Goal: Task Accomplishment & Management: Complete application form

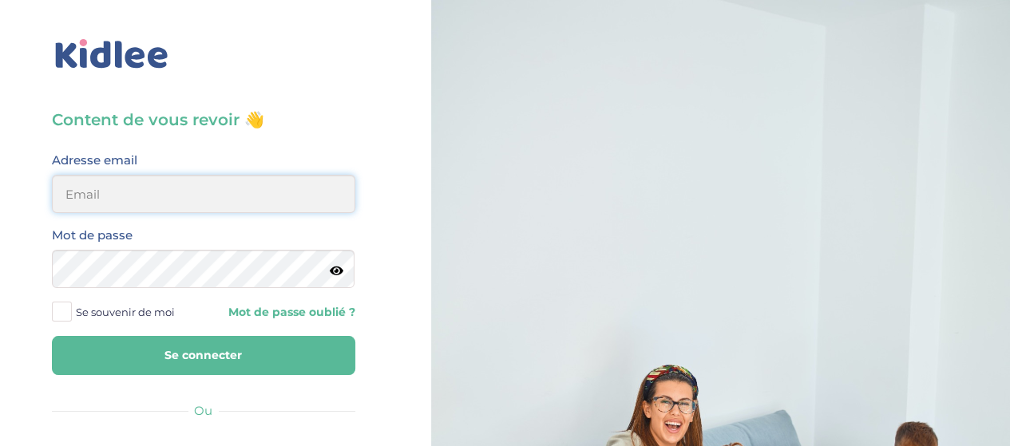
type input "hayetouali2@gmail.com"
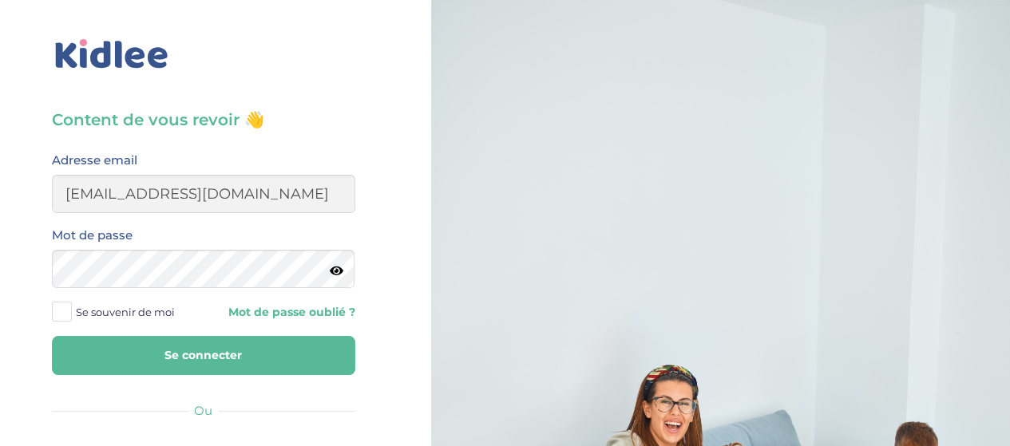
click at [235, 357] on button "Se connecter" at bounding box center [203, 355] width 303 height 39
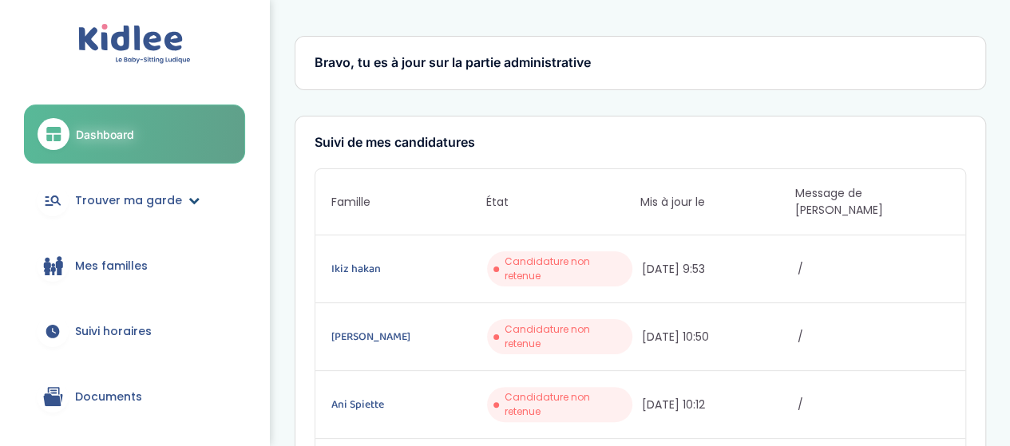
click at [160, 207] on span "Trouver ma garde" at bounding box center [128, 200] width 107 height 17
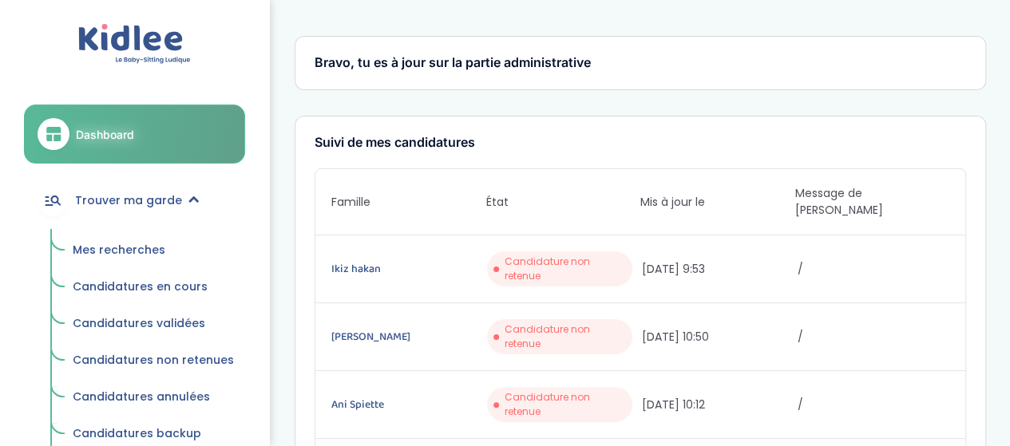
click at [126, 248] on span "Mes recherches" at bounding box center [119, 250] width 93 height 16
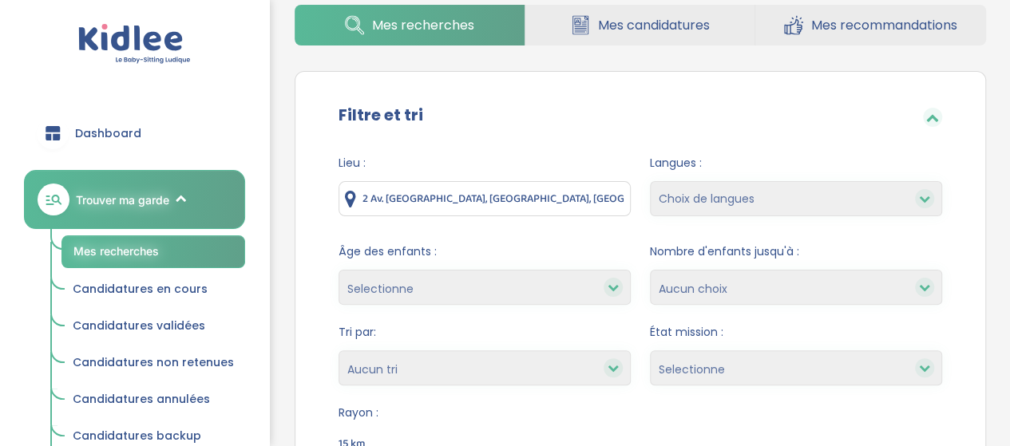
scroll to position [188, 0]
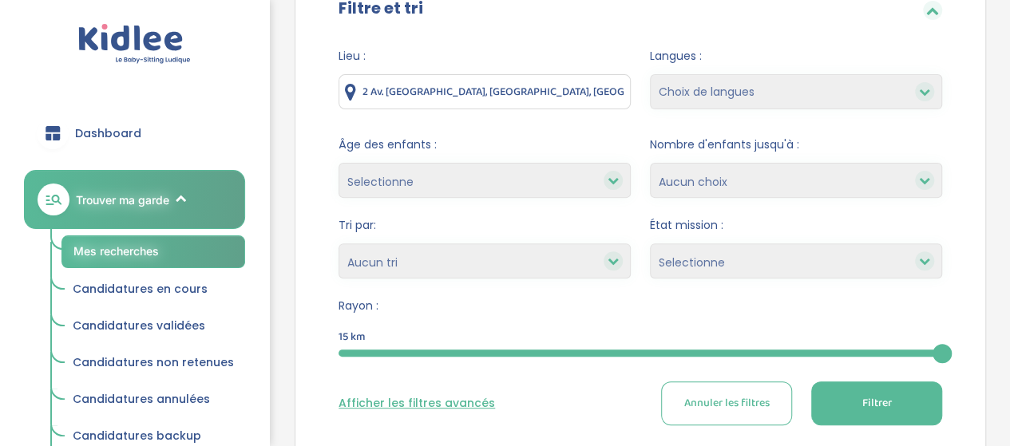
click at [559, 98] on input "2 Av. [GEOGRAPHIC_DATA], [GEOGRAPHIC_DATA], [GEOGRAPHIC_DATA]" at bounding box center [484, 91] width 292 height 35
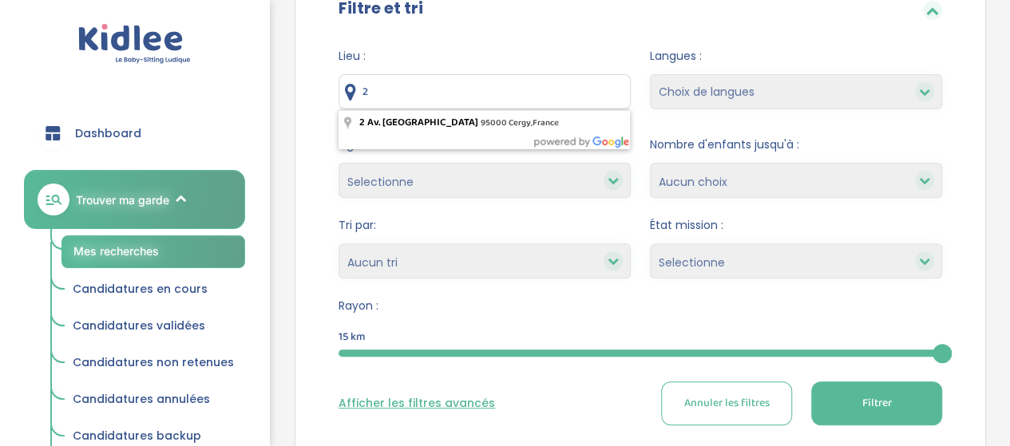
type input "2"
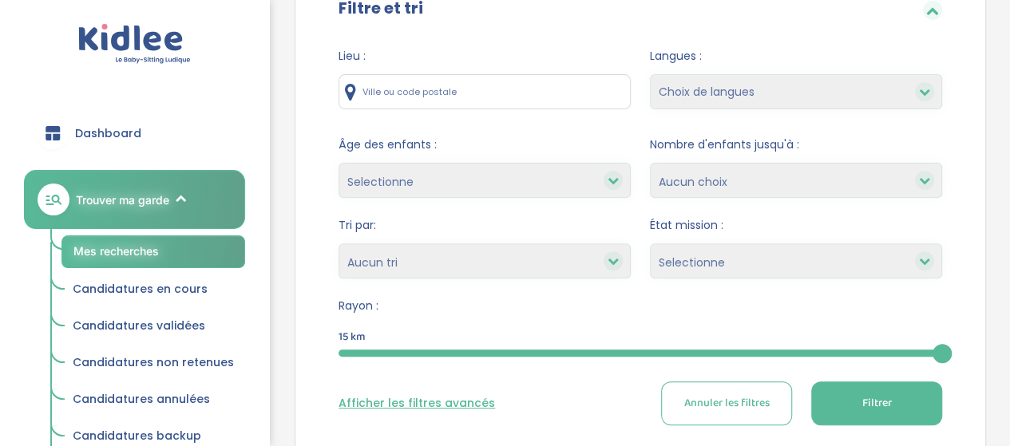
type input "C"
type input "Paris, France"
click at [857, 400] on button "Filtrer" at bounding box center [876, 404] width 131 height 44
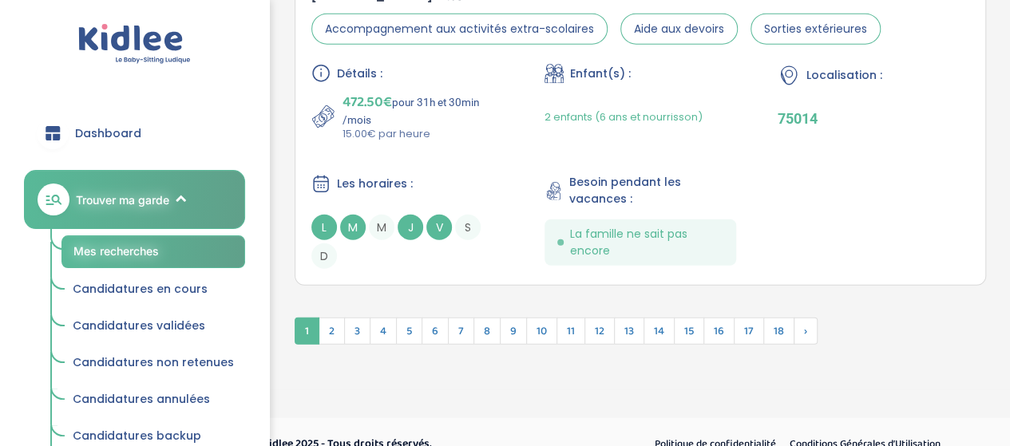
scroll to position [4961, 0]
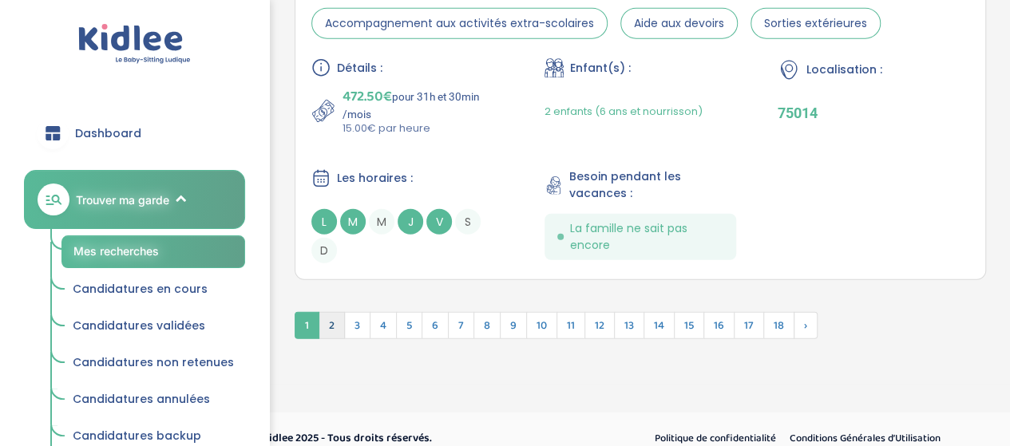
click at [334, 319] on span "2" at bounding box center [332, 325] width 26 height 27
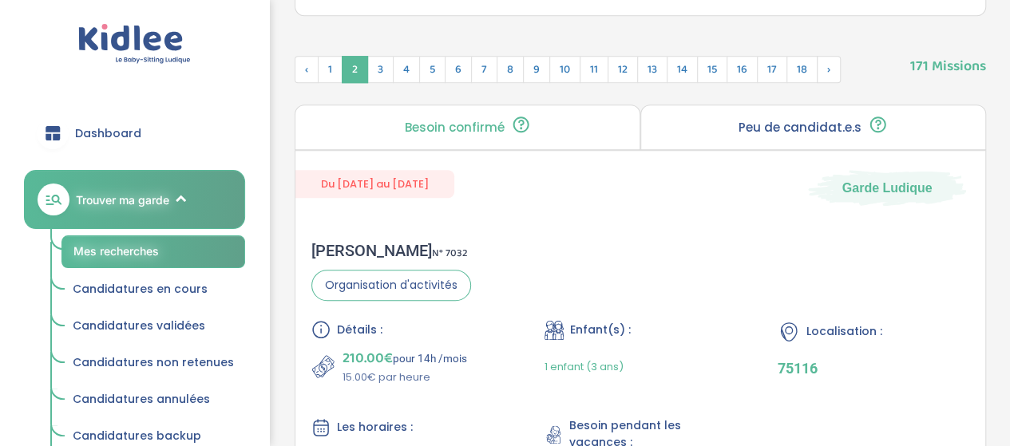
scroll to position [621, 0]
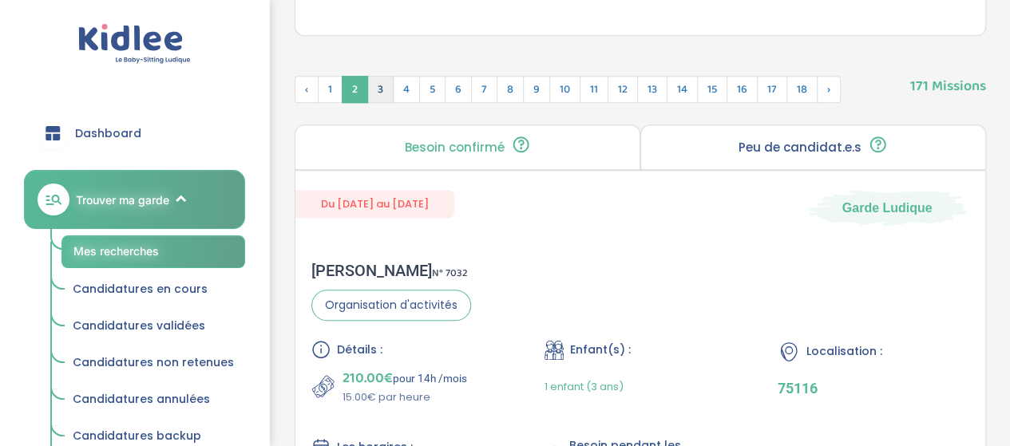
click at [378, 87] on span "3" at bounding box center [380, 89] width 26 height 27
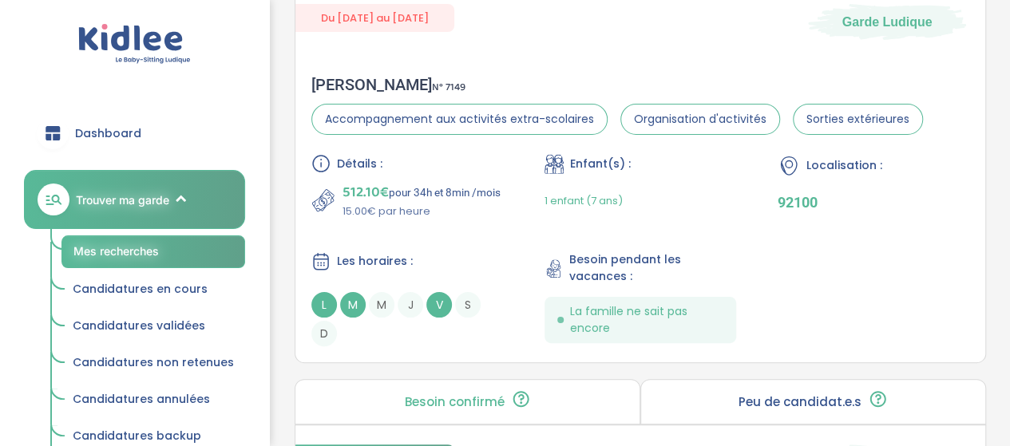
scroll to position [3070, 0]
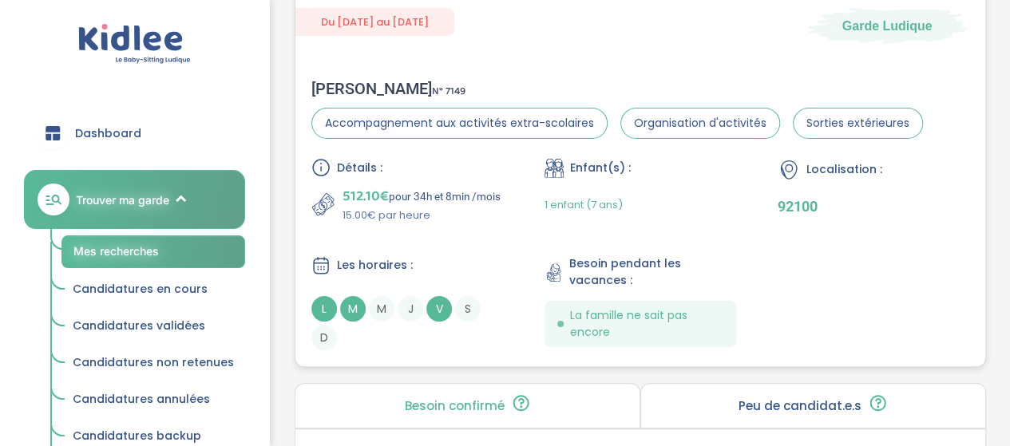
click at [364, 186] on span "512.10€" at bounding box center [365, 196] width 46 height 22
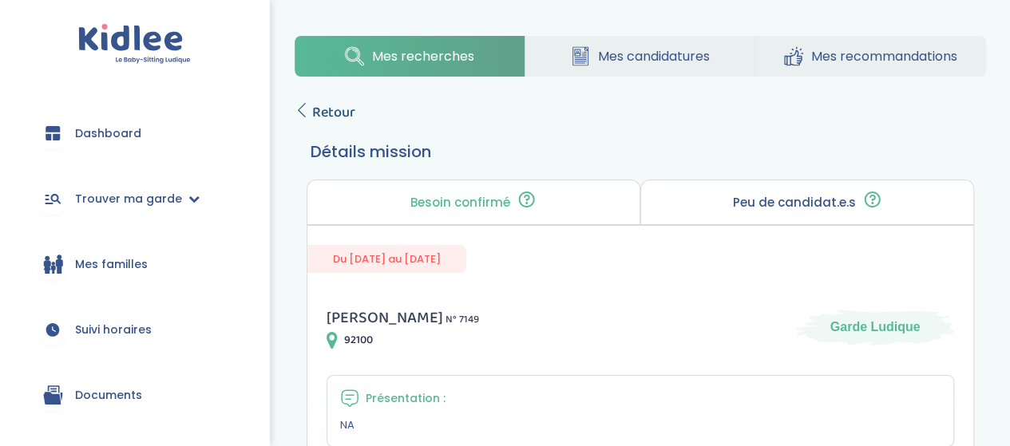
click at [328, 108] on span "Retour" at bounding box center [333, 112] width 43 height 22
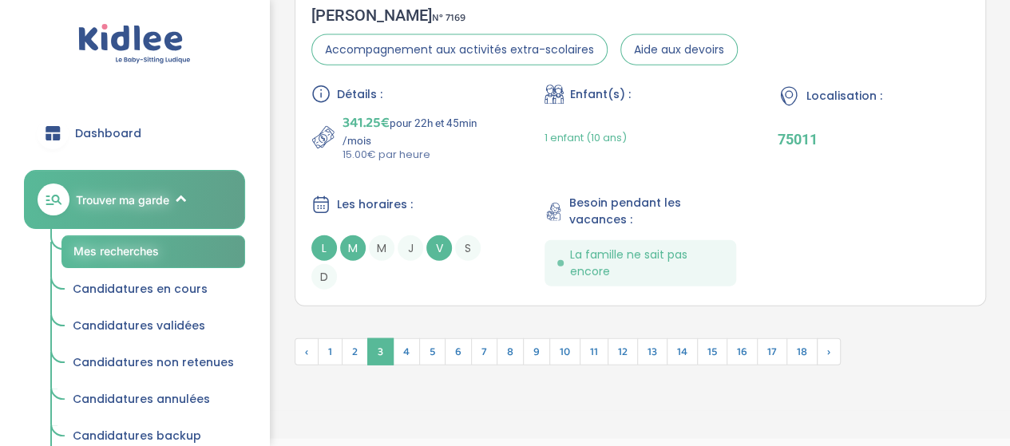
scroll to position [4923, 0]
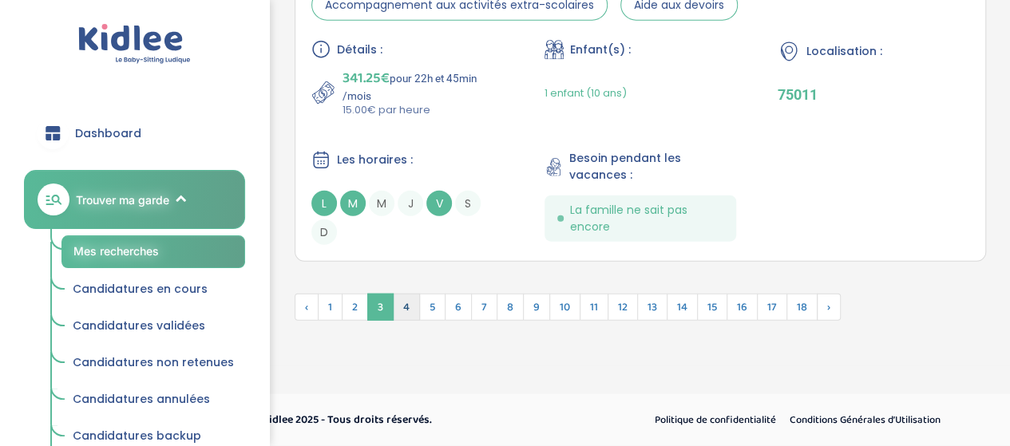
click at [404, 309] on span "4" at bounding box center [406, 307] width 27 height 27
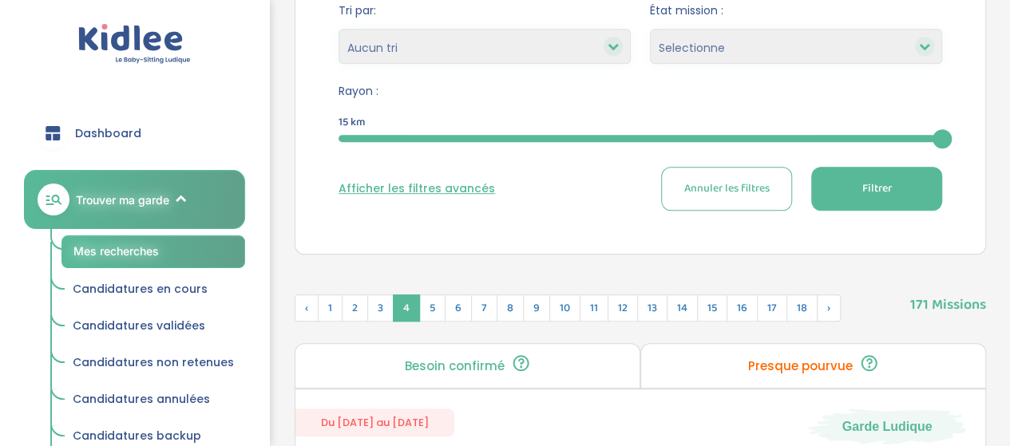
scroll to position [404, 0]
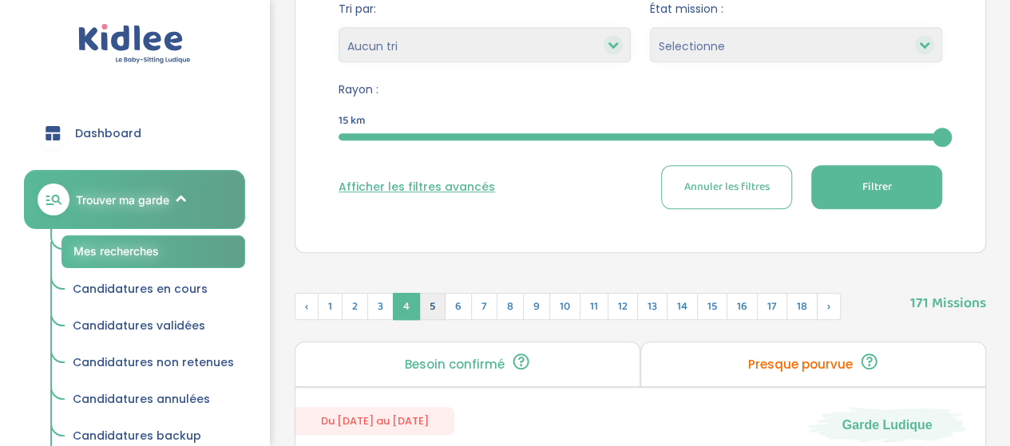
click at [429, 304] on span "5" at bounding box center [432, 306] width 26 height 27
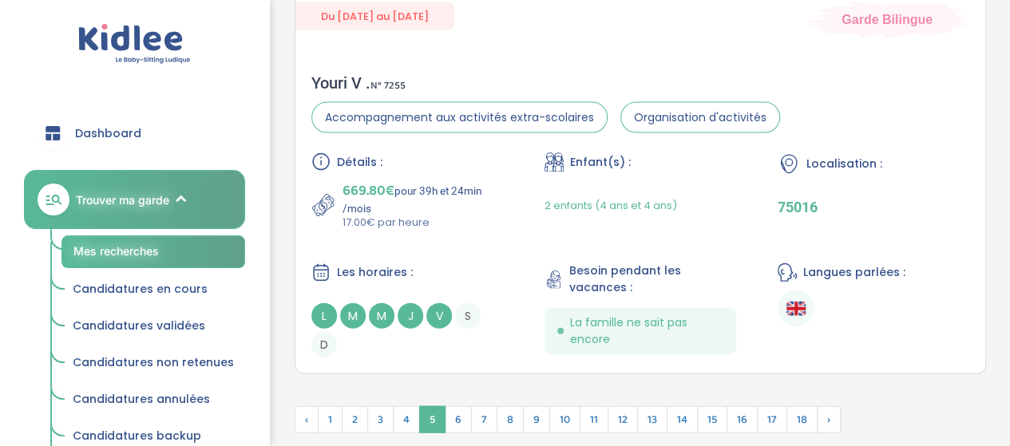
scroll to position [4743, 0]
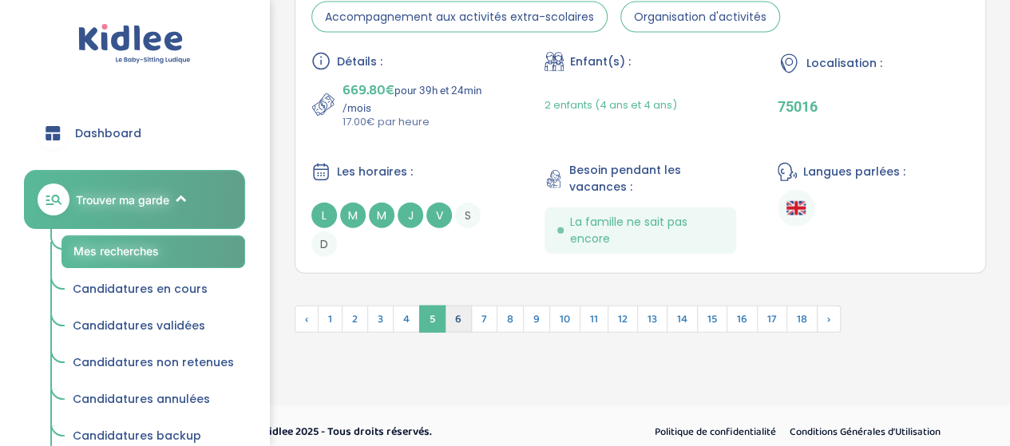
click at [455, 308] on span "6" at bounding box center [458, 319] width 27 height 27
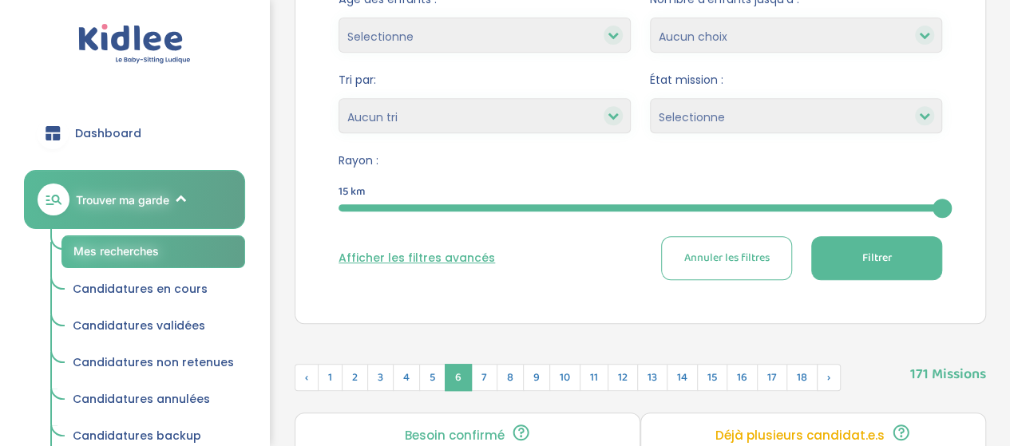
scroll to position [393, 0]
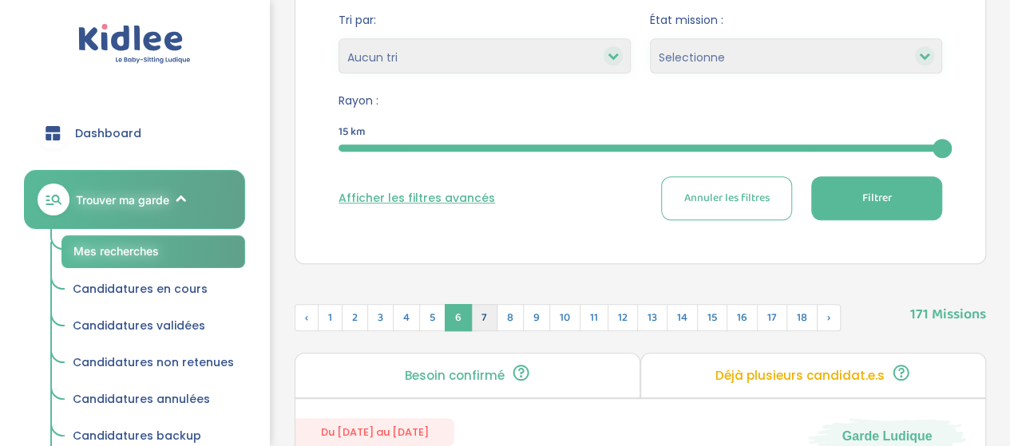
click at [481, 315] on span "7" at bounding box center [484, 317] width 26 height 27
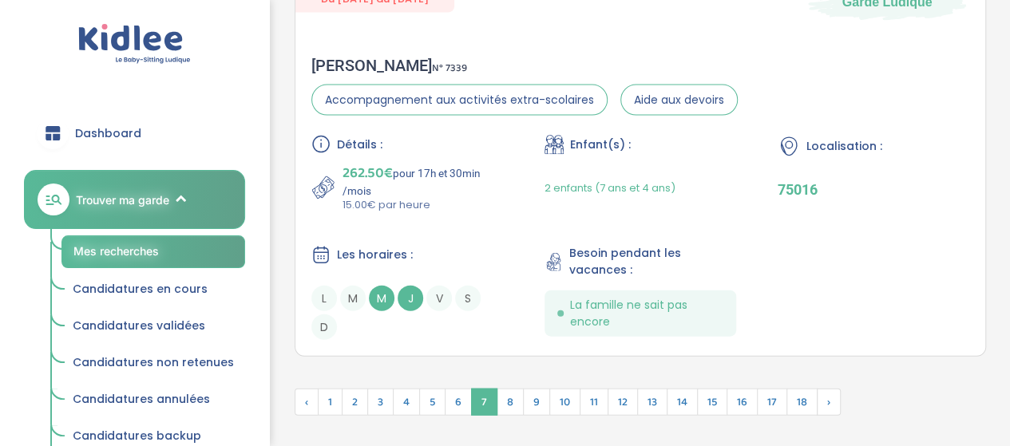
scroll to position [4790, 0]
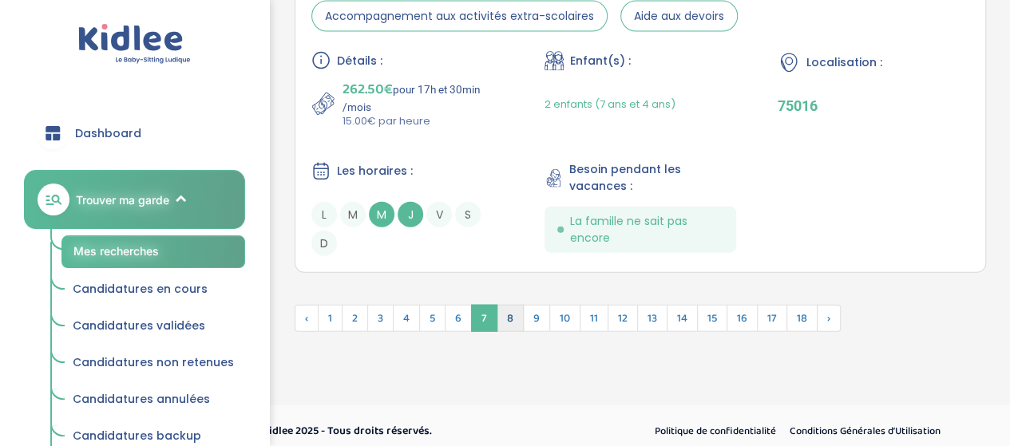
click at [508, 308] on span "8" at bounding box center [510, 318] width 27 height 27
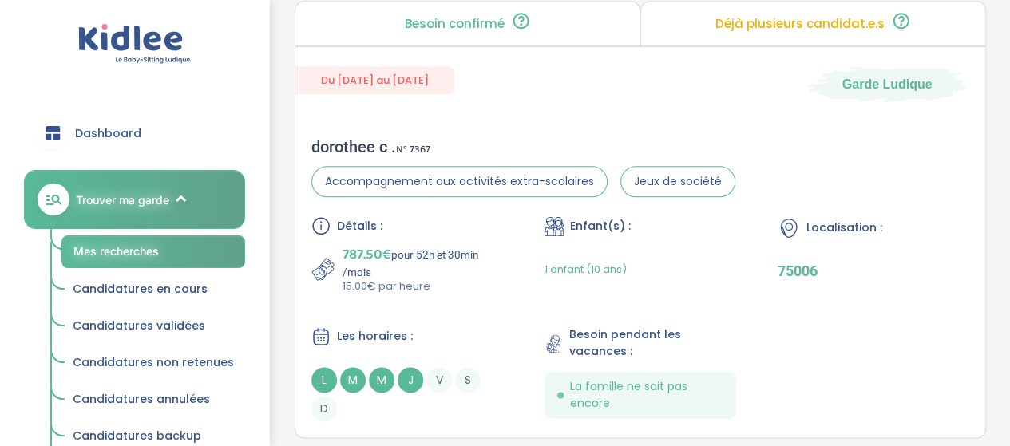
scroll to position [3878, 0]
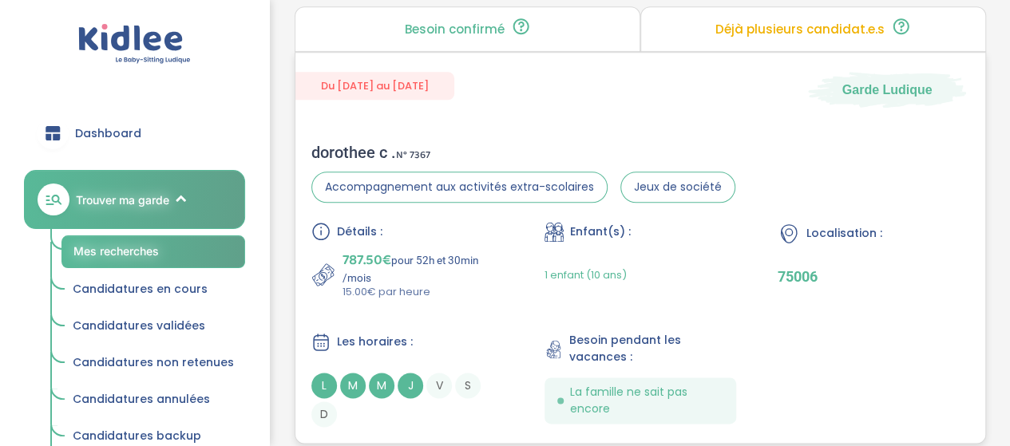
click at [350, 148] on div "dorothee c . N° 7367" at bounding box center [523, 152] width 424 height 19
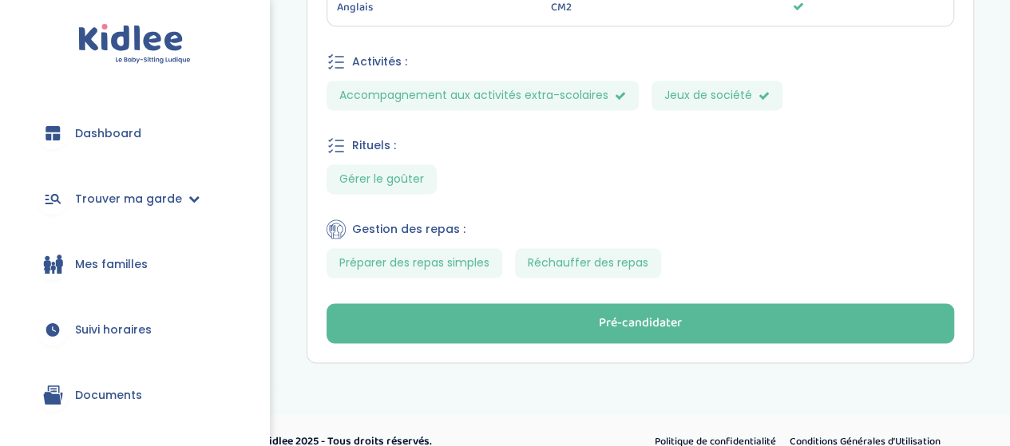
scroll to position [1181, 0]
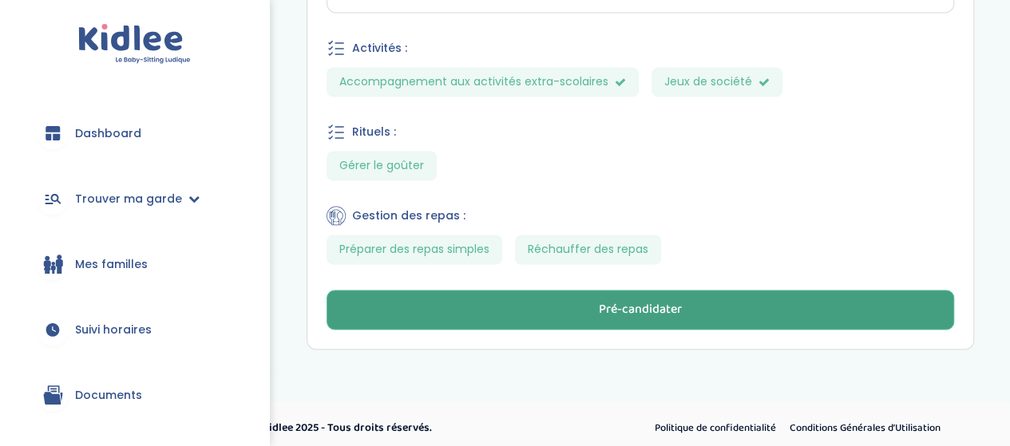
click at [493, 302] on button "Pré-candidater" at bounding box center [639, 310] width 627 height 40
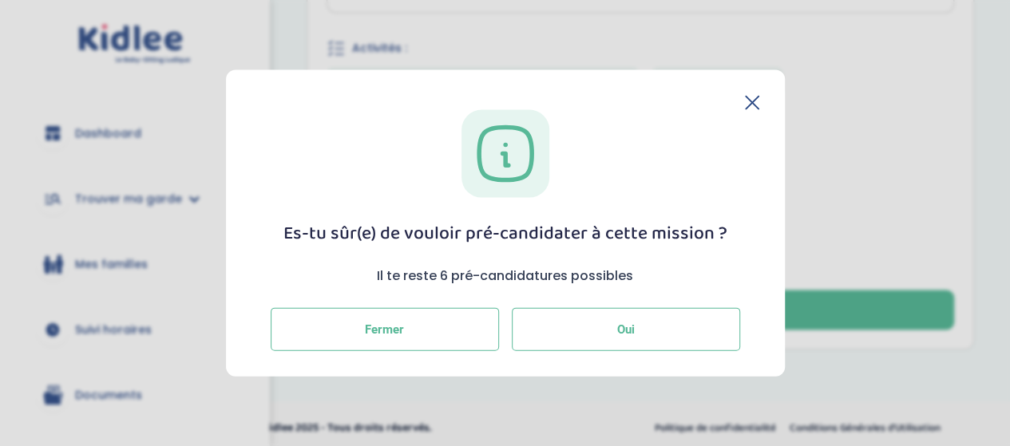
click at [603, 329] on button "Oui" at bounding box center [626, 329] width 228 height 43
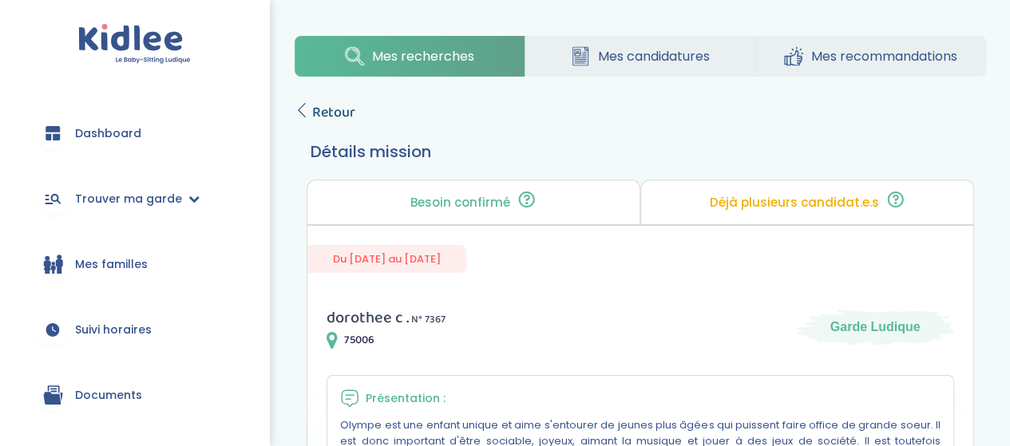
click at [324, 109] on span "Retour" at bounding box center [333, 112] width 43 height 22
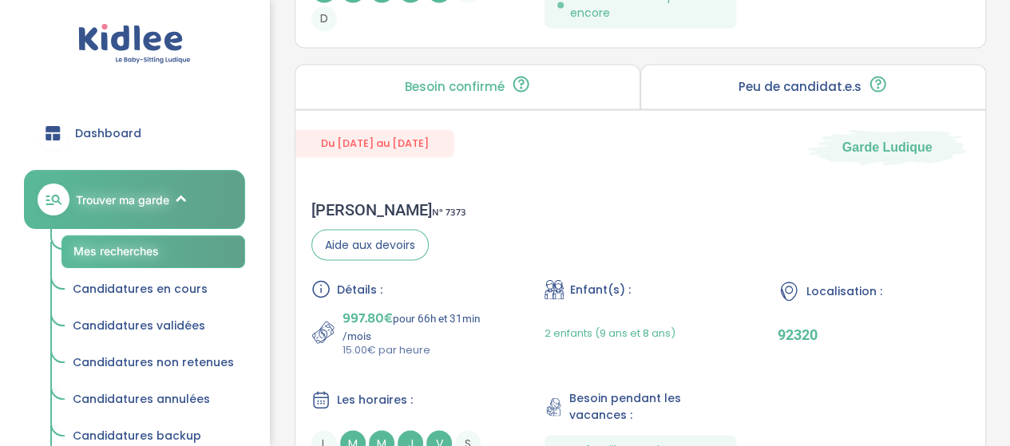
scroll to position [4323, 0]
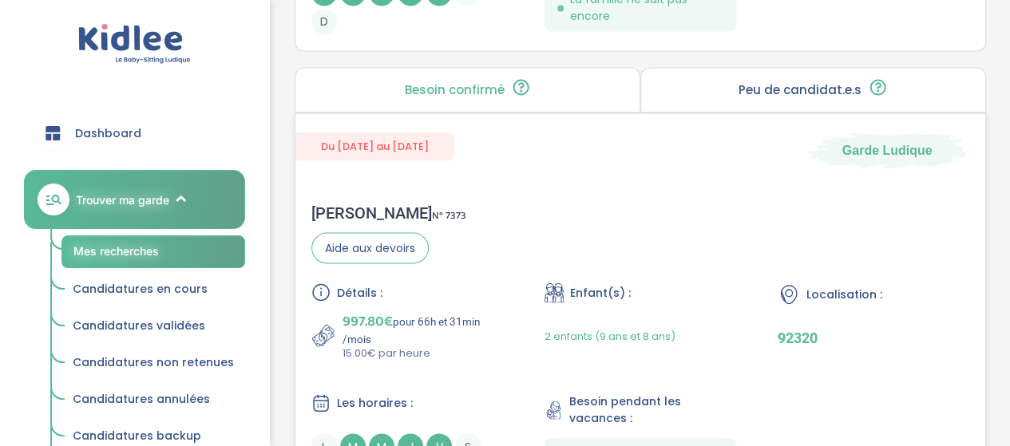
click at [367, 206] on div "Stéphanie G . N° 7373" at bounding box center [388, 213] width 155 height 19
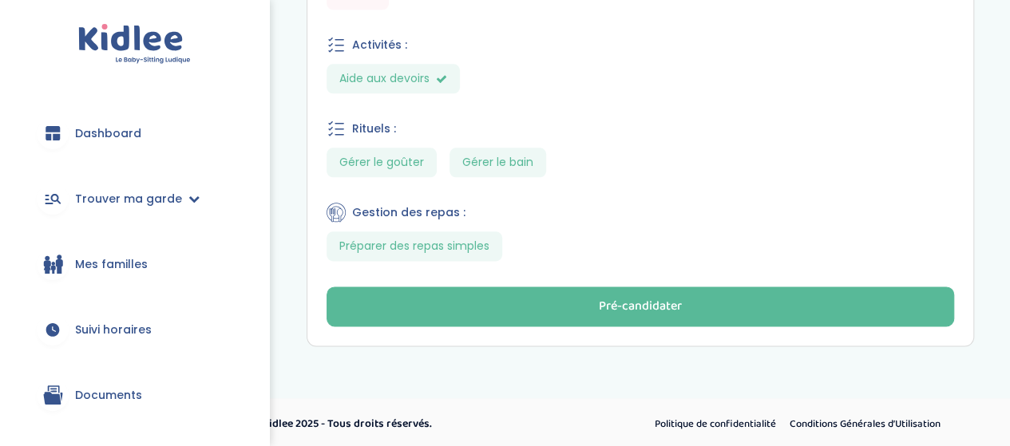
scroll to position [877, 0]
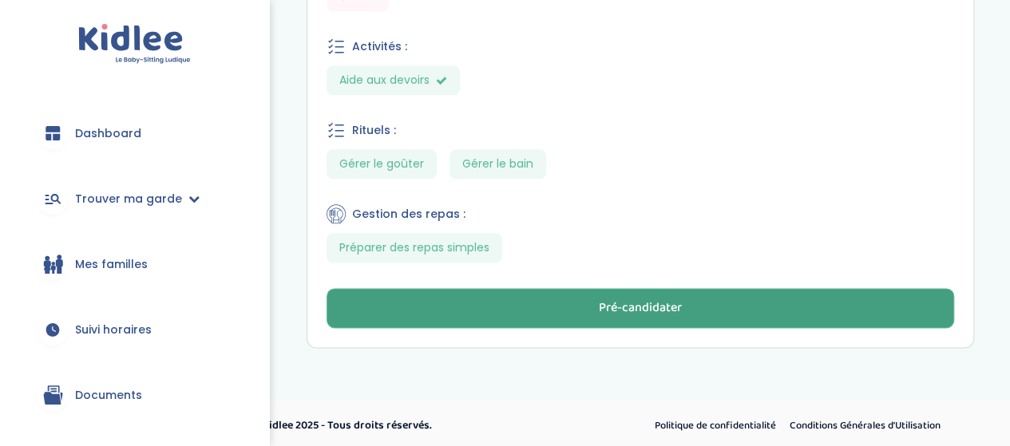
click at [491, 304] on button "Pré-candidater" at bounding box center [639, 308] width 627 height 40
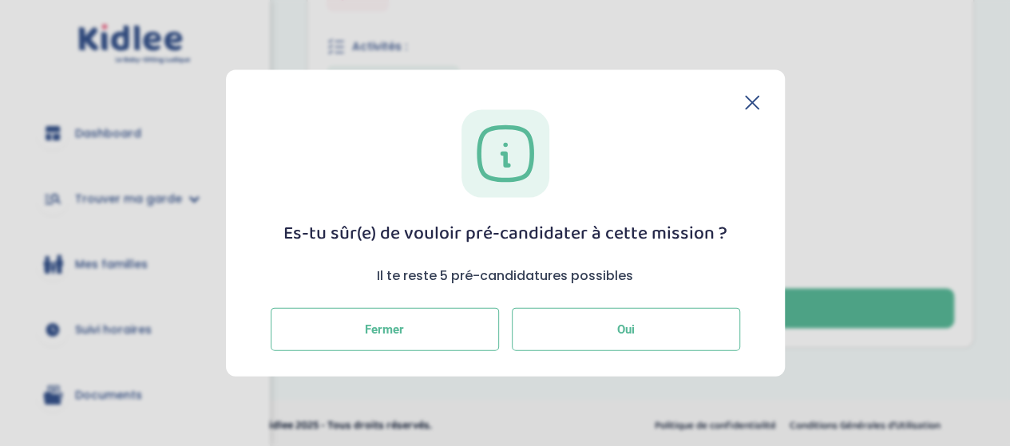
click at [626, 334] on span "Oui" at bounding box center [626, 330] width 18 height 14
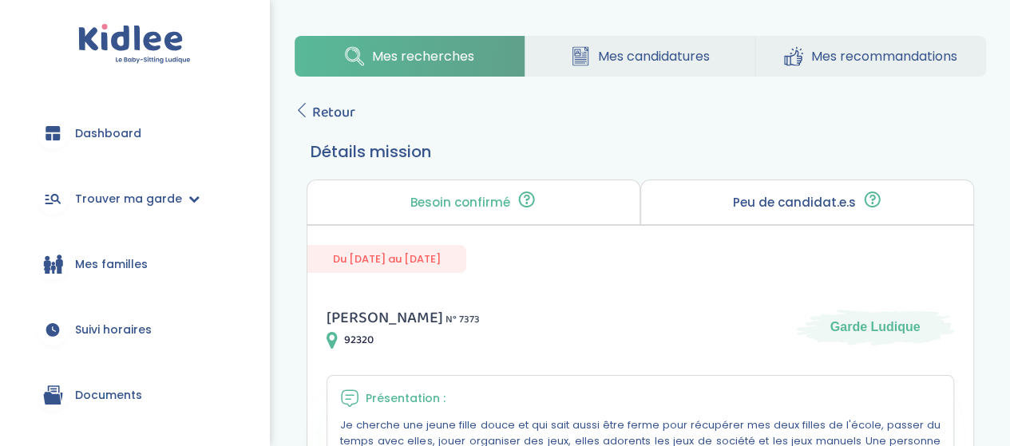
click at [321, 117] on span "Retour" at bounding box center [333, 112] width 43 height 22
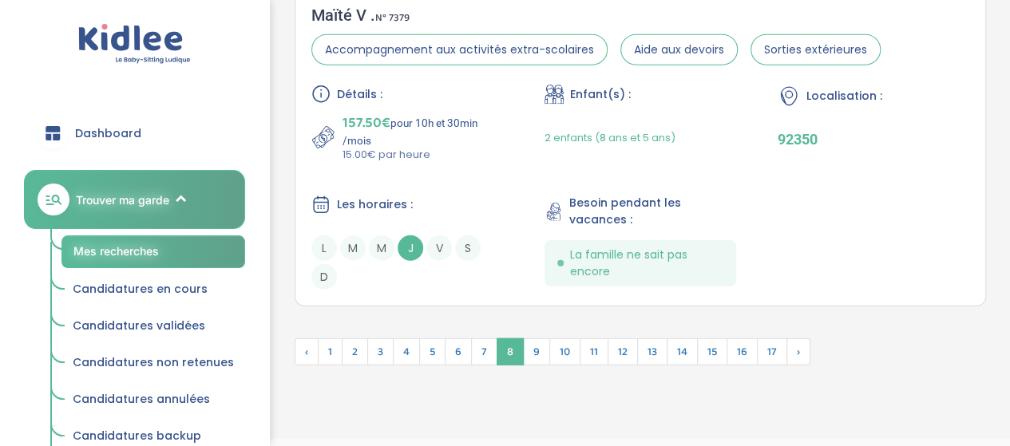
scroll to position [5006, 0]
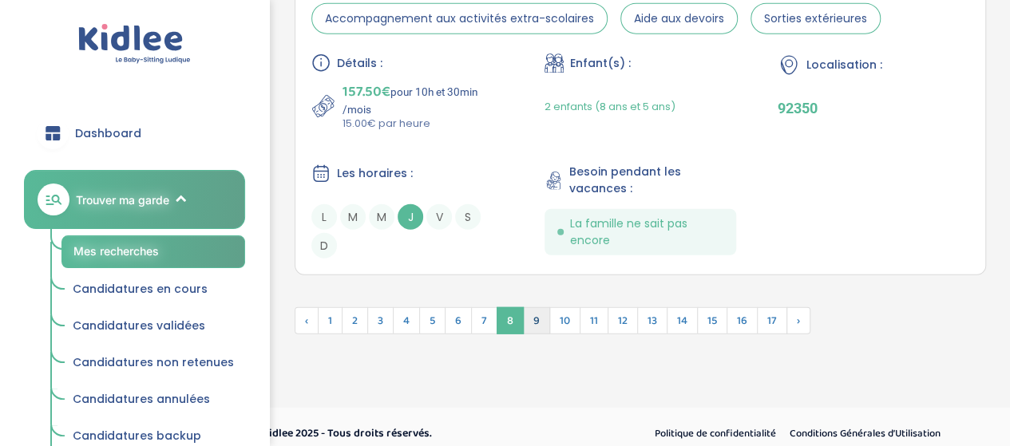
click at [532, 312] on span "9" at bounding box center [536, 320] width 27 height 27
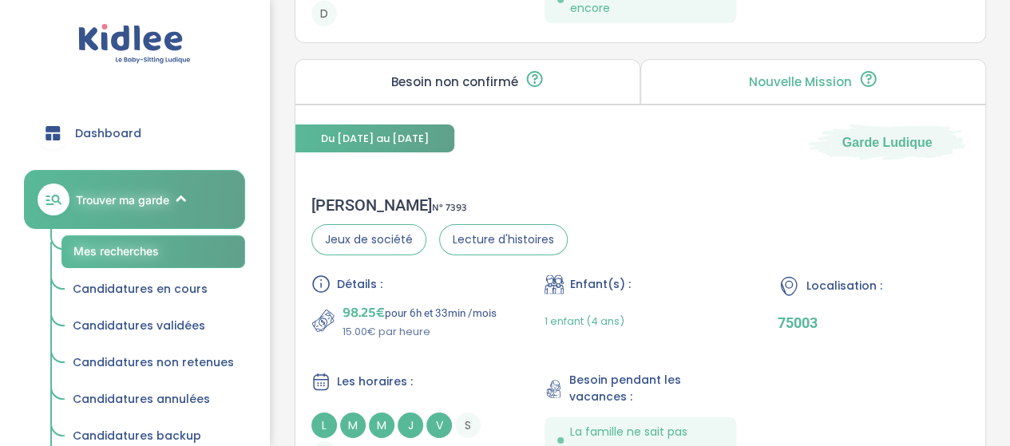
scroll to position [2607, 0]
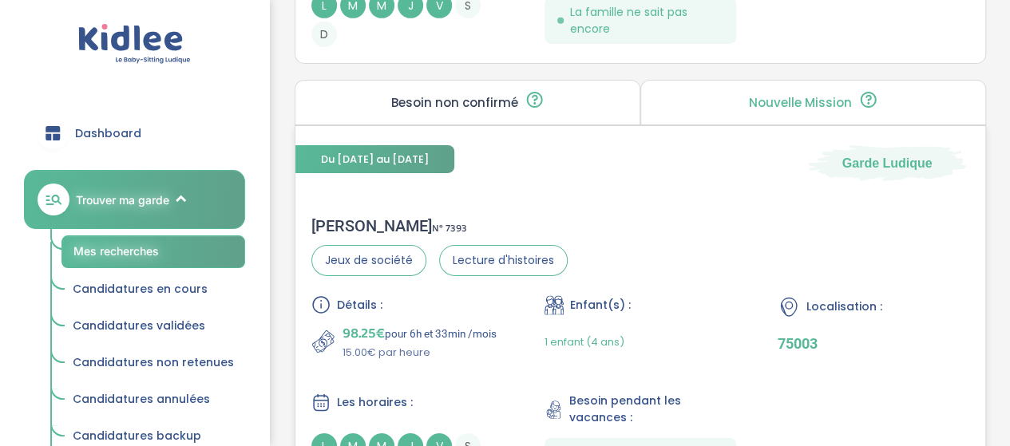
click at [365, 327] on span "98.25€" at bounding box center [363, 334] width 42 height 22
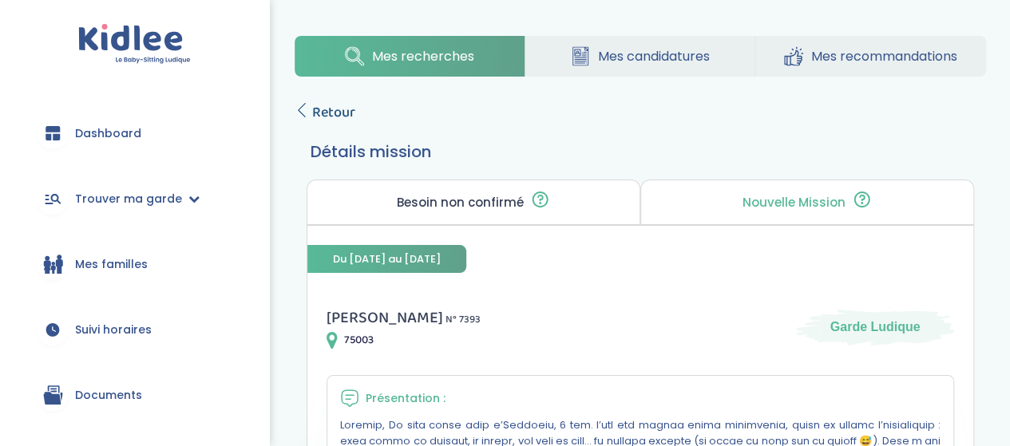
click at [346, 106] on span "Retour" at bounding box center [333, 112] width 43 height 22
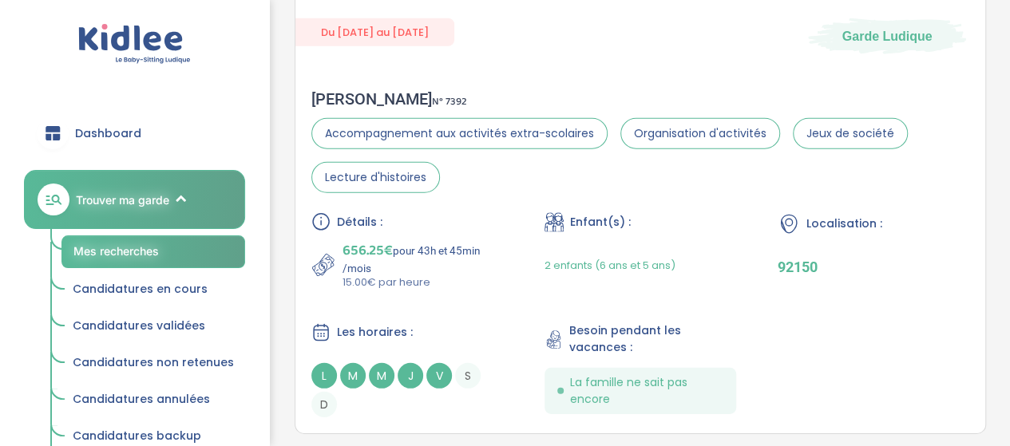
scroll to position [2237, 0]
click at [350, 93] on div "[PERSON_NAME] N° 7392" at bounding box center [640, 98] width 658 height 19
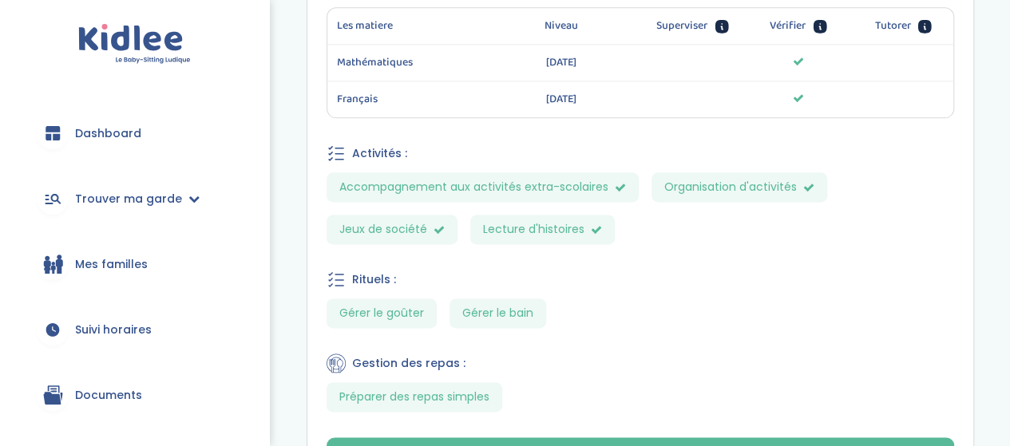
scroll to position [1111, 0]
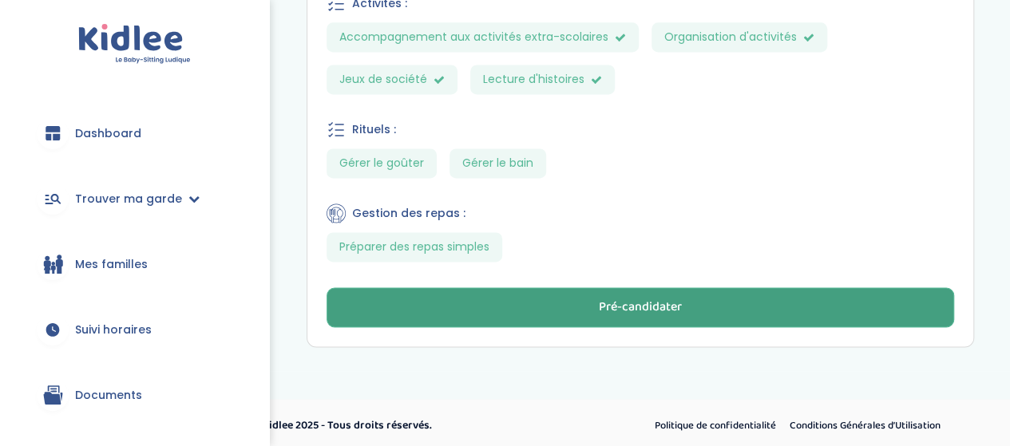
click at [559, 309] on button "Pré-candidater" at bounding box center [639, 307] width 627 height 40
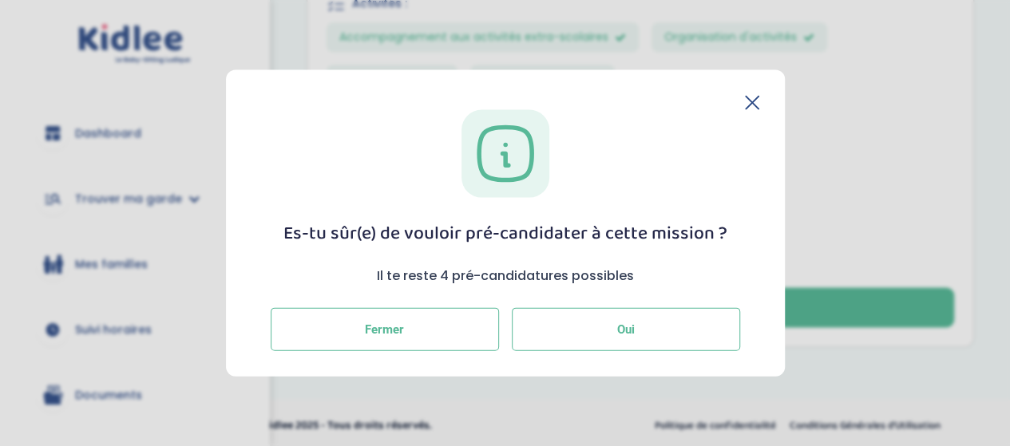
click at [583, 333] on button "Oui" at bounding box center [626, 329] width 228 height 43
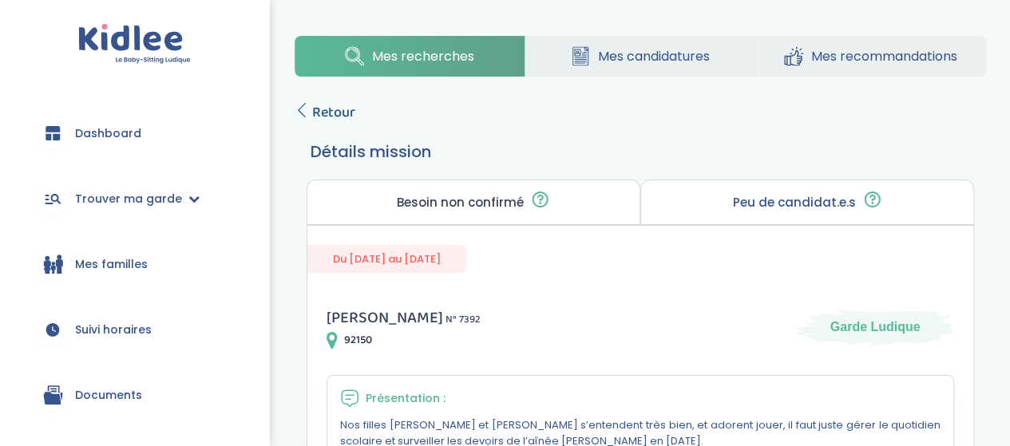
click at [320, 111] on span "Retour" at bounding box center [333, 112] width 43 height 22
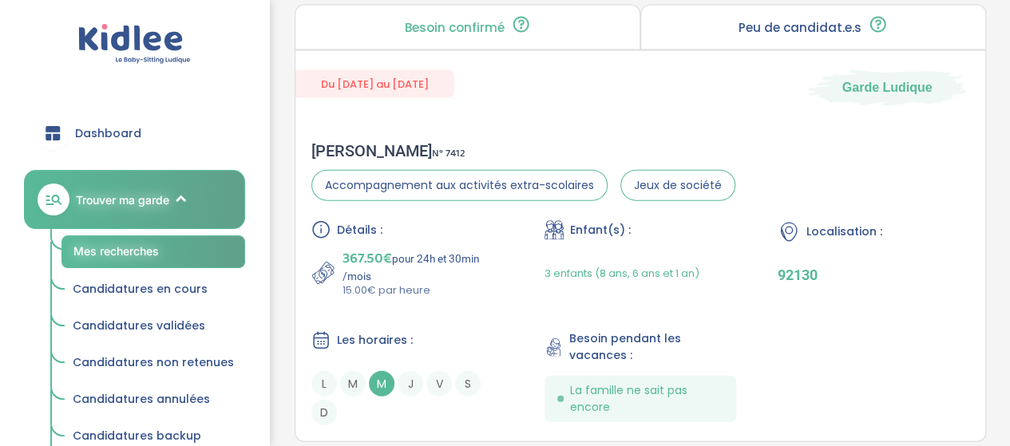
scroll to position [4980, 0]
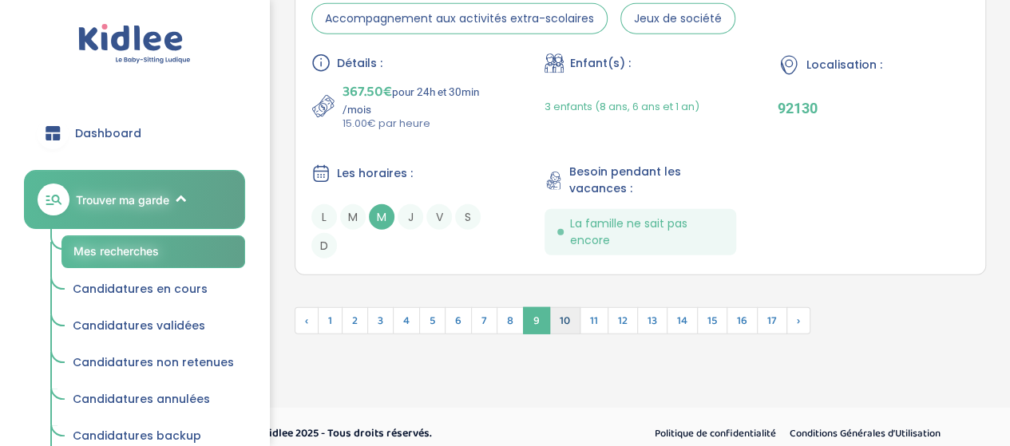
click at [559, 312] on span "10" at bounding box center [564, 320] width 31 height 27
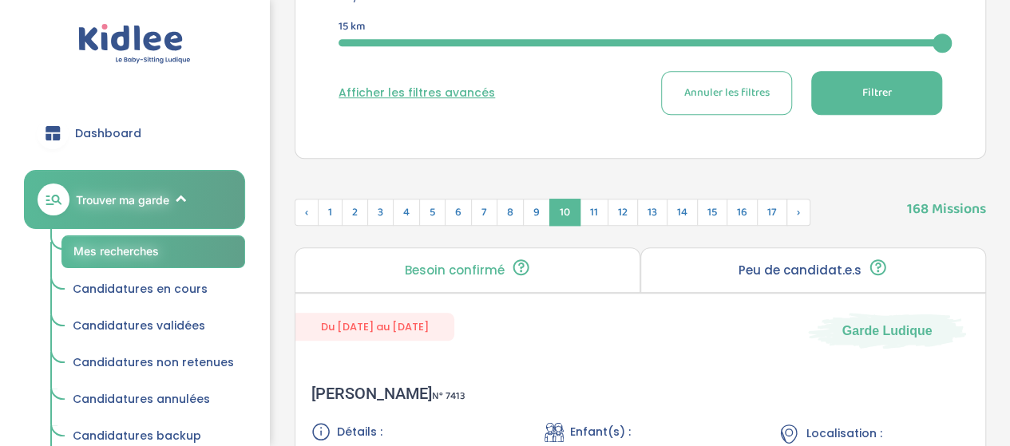
scroll to position [551, 0]
click at [584, 213] on span "11" at bounding box center [594, 212] width 29 height 27
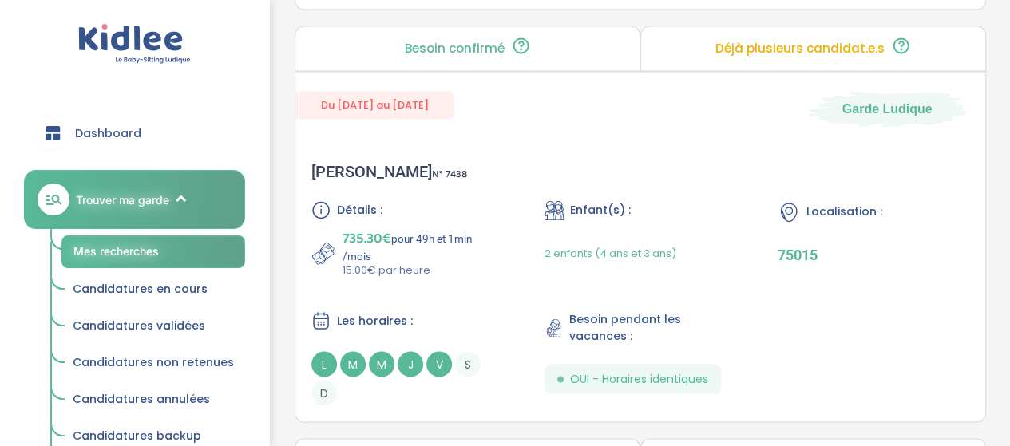
scroll to position [1226, 0]
click at [358, 166] on div "Elise B . N° 7438" at bounding box center [389, 171] width 156 height 19
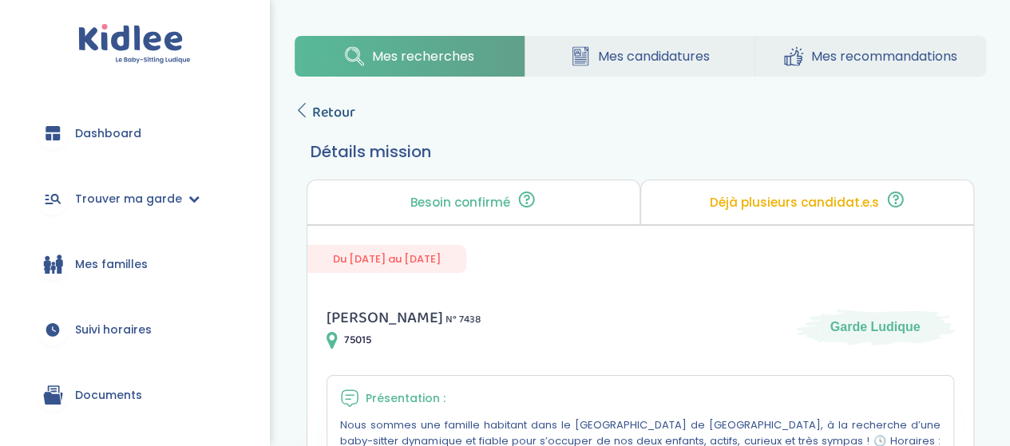
click at [321, 109] on span "Retour" at bounding box center [333, 112] width 43 height 22
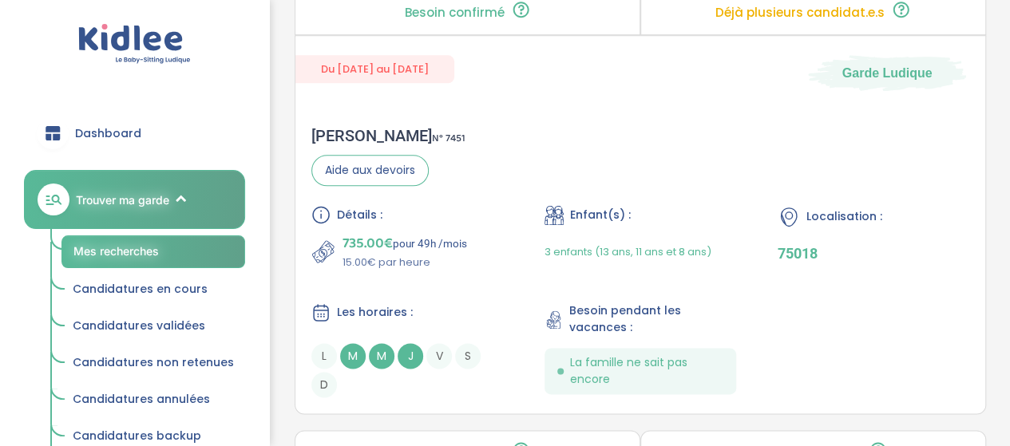
scroll to position [4351, 0]
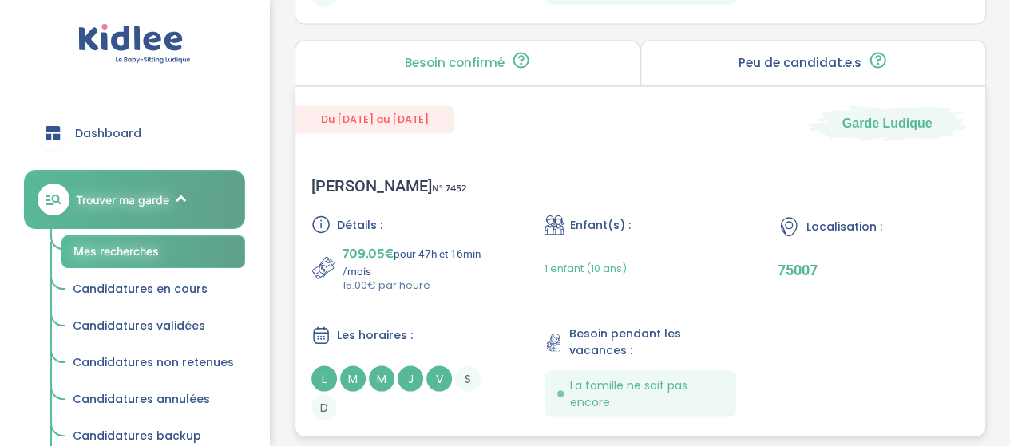
click at [354, 176] on div "Dominique M . N° 7452" at bounding box center [389, 185] width 156 height 19
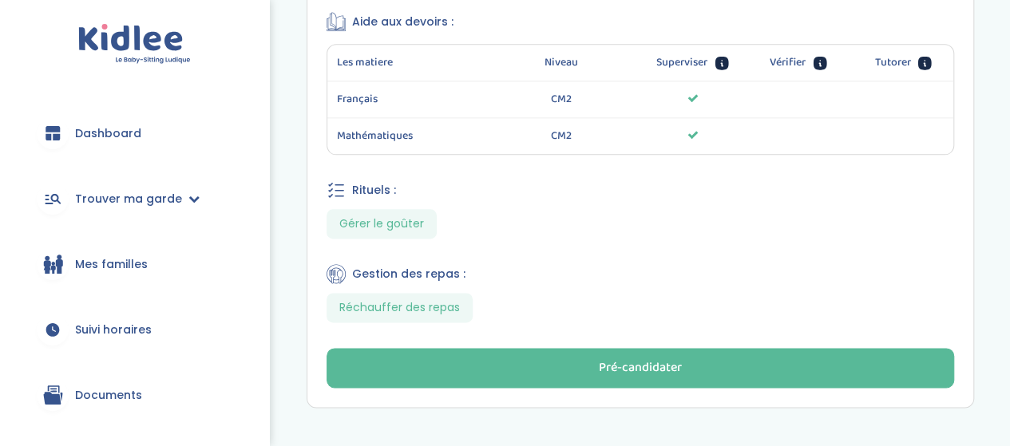
scroll to position [985, 0]
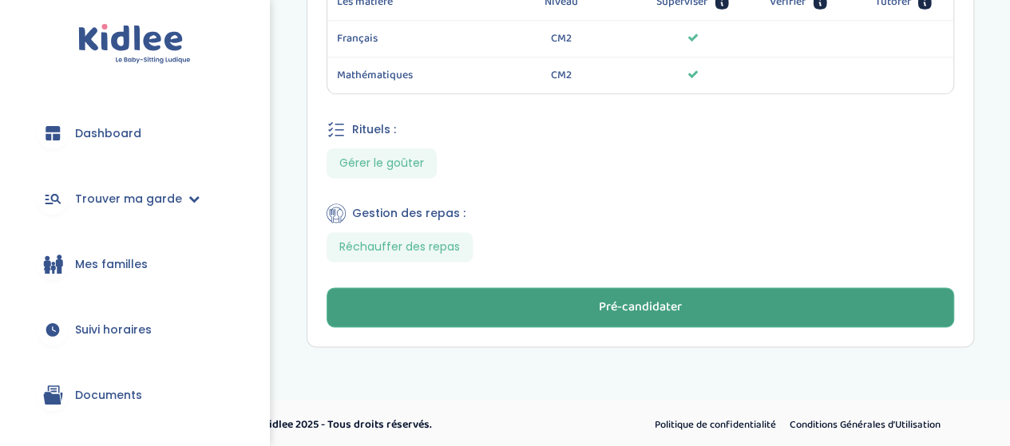
click at [477, 313] on button "Pré-candidater" at bounding box center [639, 307] width 627 height 40
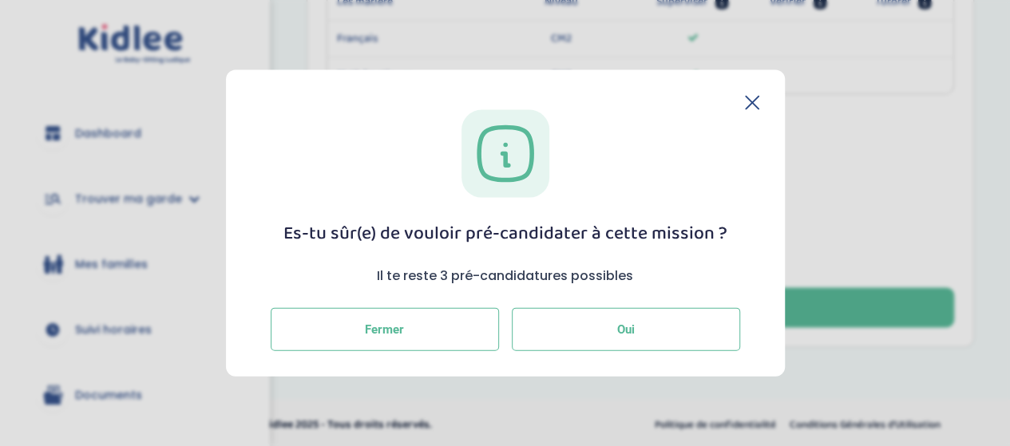
click at [580, 335] on button "Oui" at bounding box center [626, 329] width 228 height 43
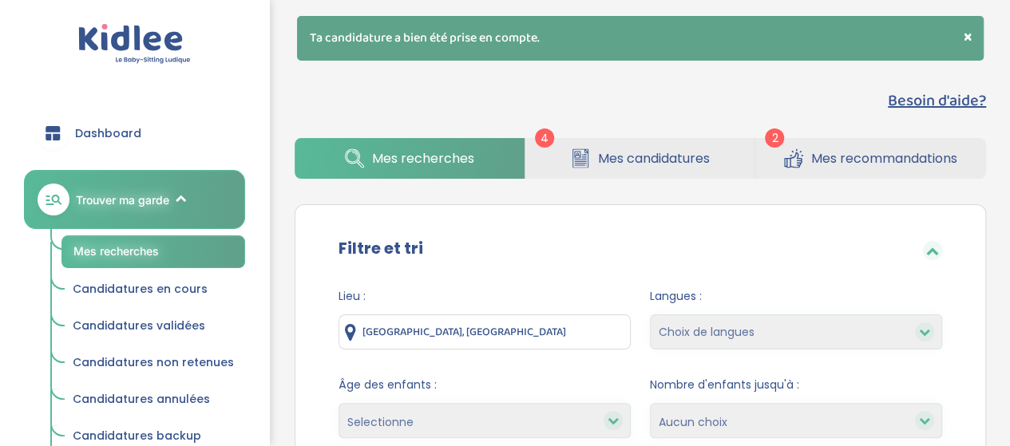
click at [685, 165] on span "Mes candidatures" at bounding box center [654, 158] width 112 height 20
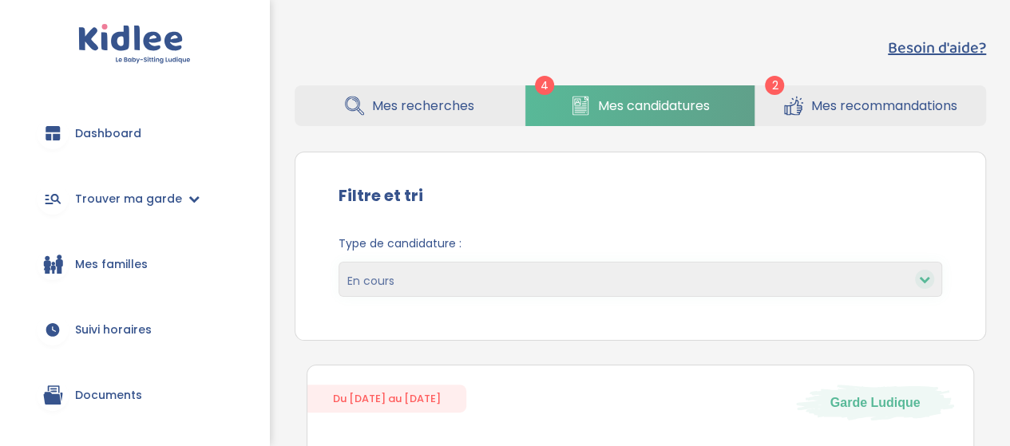
click at [833, 100] on span "Mes recommandations" at bounding box center [884, 106] width 146 height 20
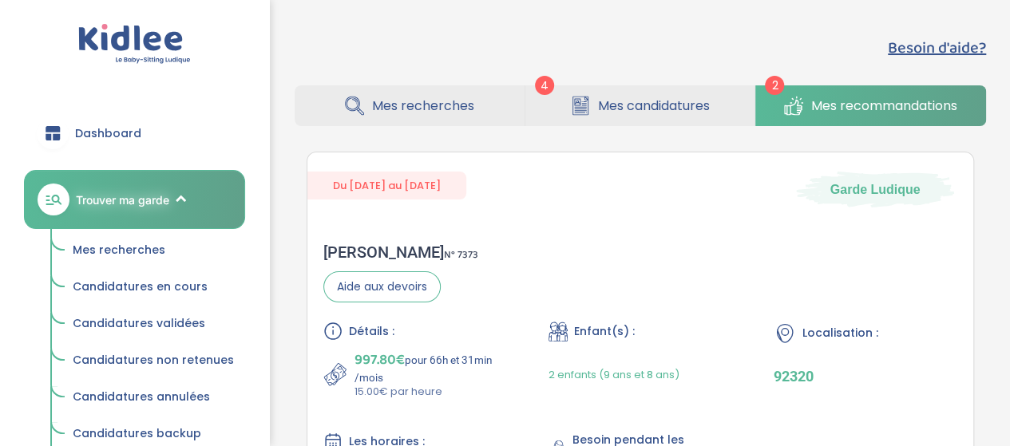
click at [414, 101] on span "Mes recherches" at bounding box center [423, 106] width 102 height 20
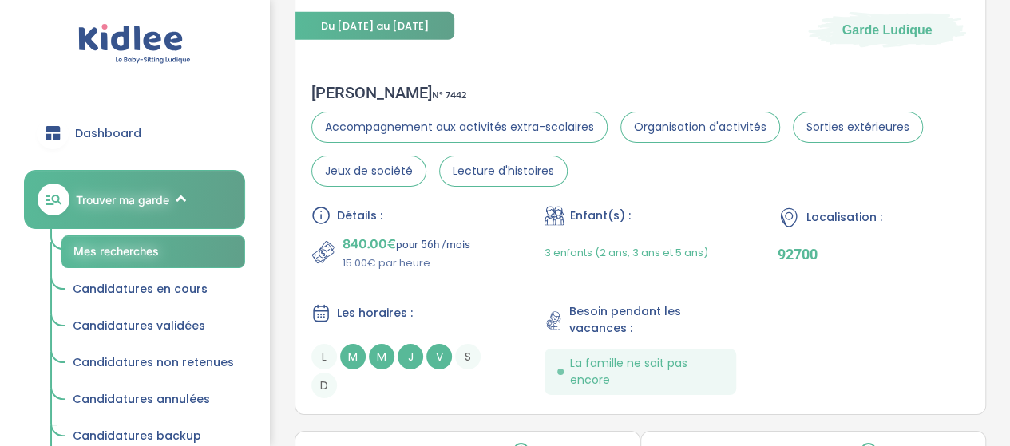
scroll to position [2574, 0]
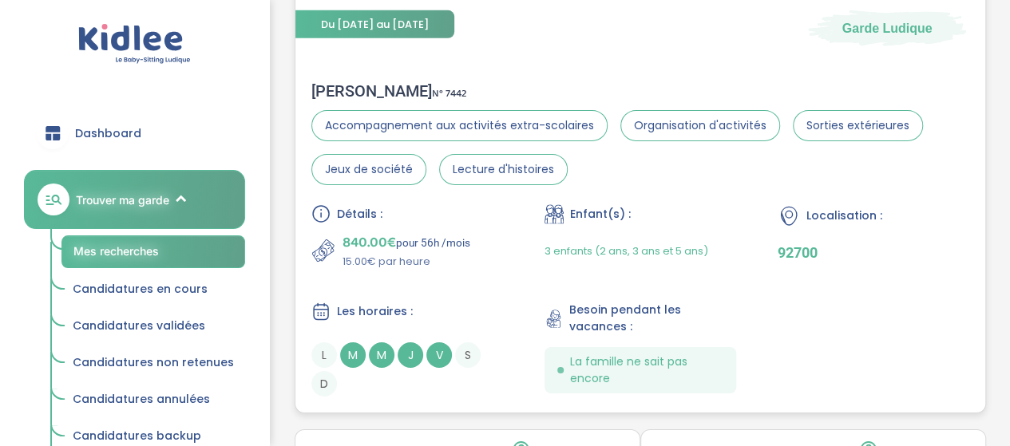
click at [340, 81] on div "Camille D . N° 7442" at bounding box center [640, 90] width 658 height 19
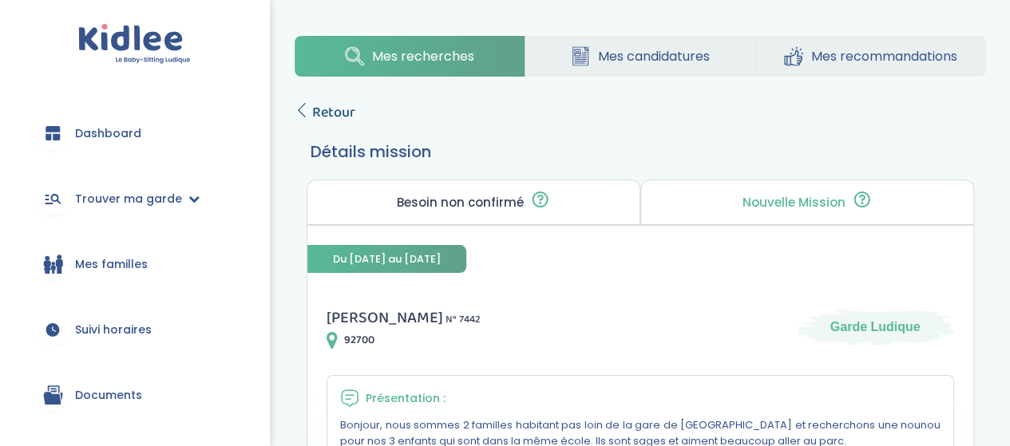
click at [324, 113] on span "Retour" at bounding box center [333, 112] width 43 height 22
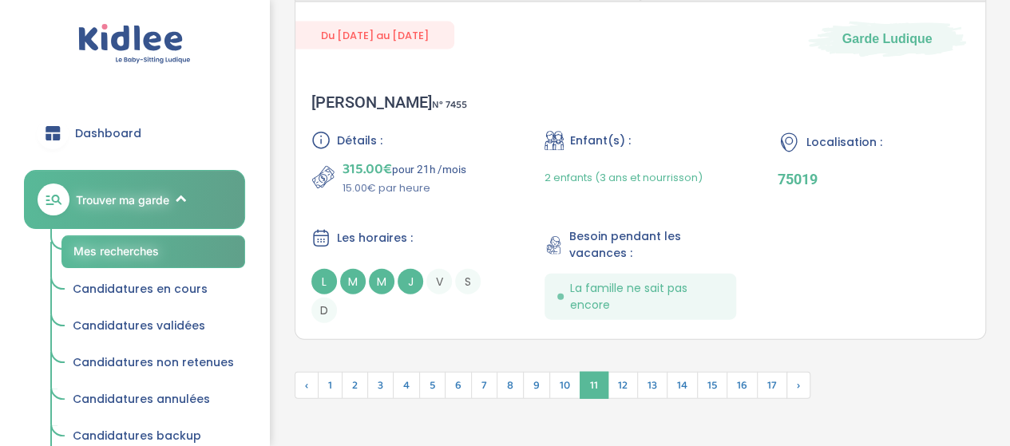
scroll to position [4802, 0]
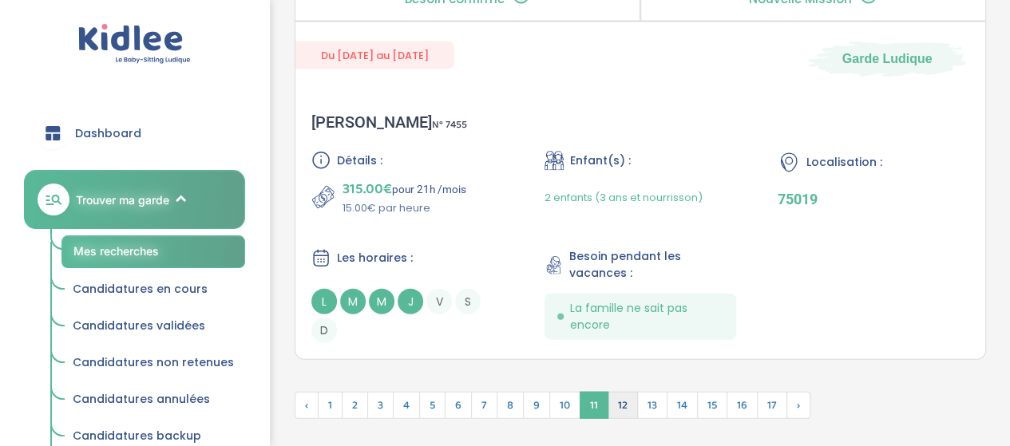
click at [620, 398] on span "12" at bounding box center [622, 405] width 30 height 27
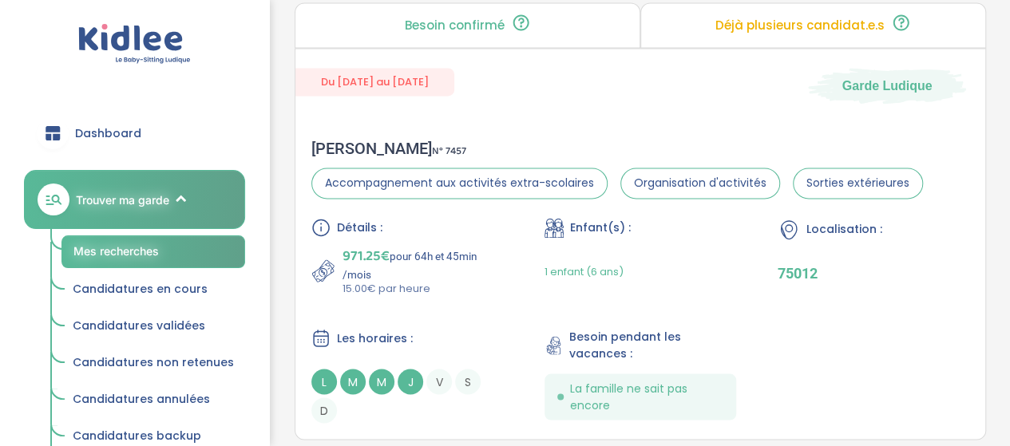
scroll to position [1256, 0]
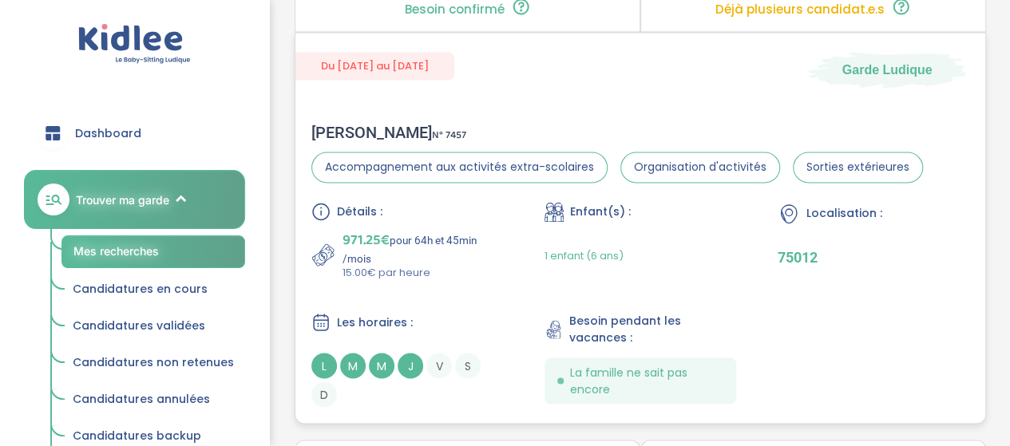
click at [343, 127] on div "Nicolas B . N° 7457" at bounding box center [616, 132] width 611 height 19
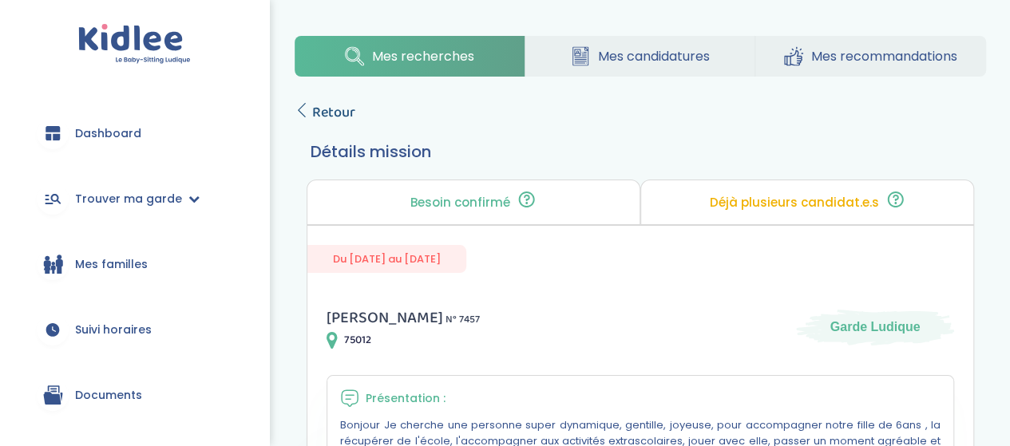
click at [318, 111] on span "Retour" at bounding box center [333, 112] width 43 height 22
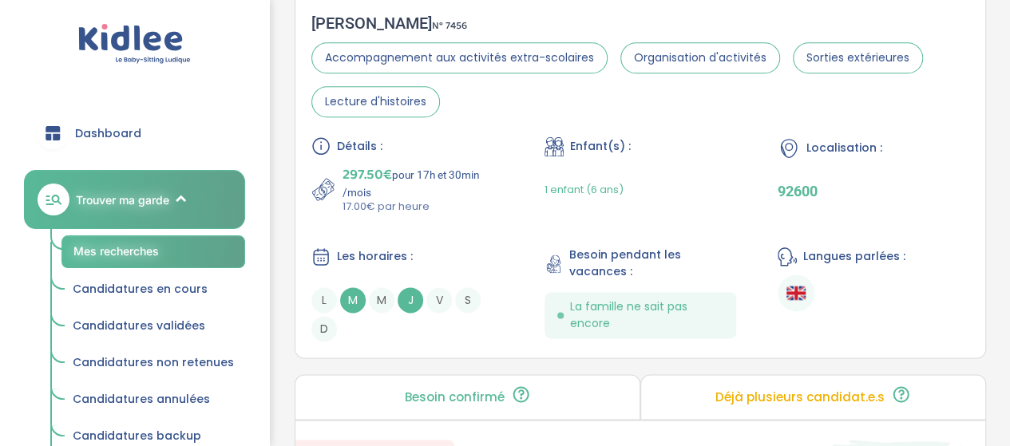
scroll to position [477, 0]
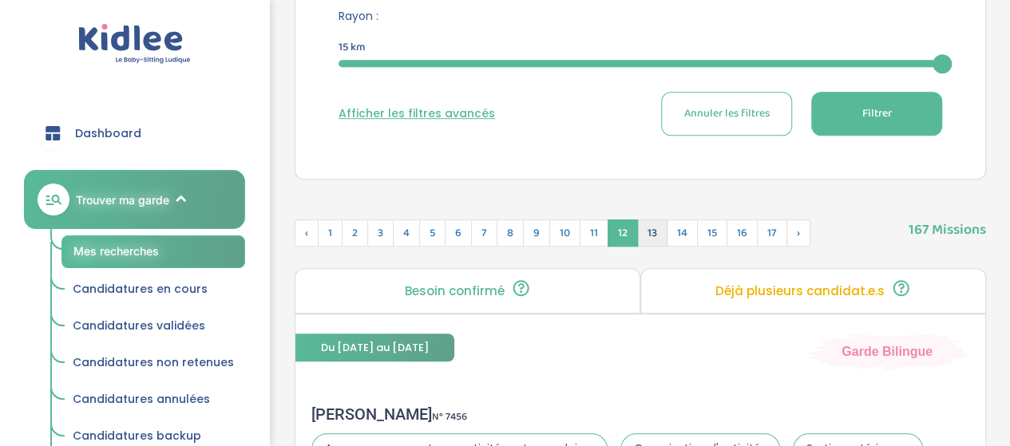
click at [641, 234] on span "13" at bounding box center [652, 233] width 30 height 27
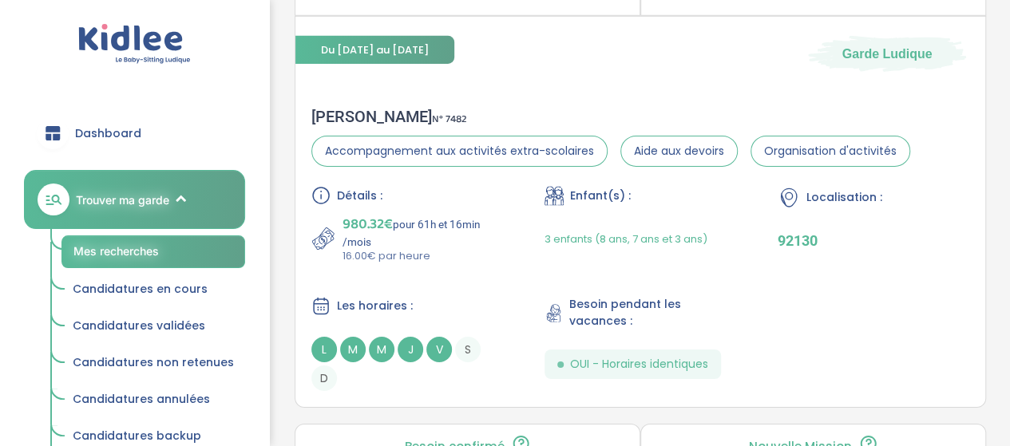
scroll to position [2622, 0]
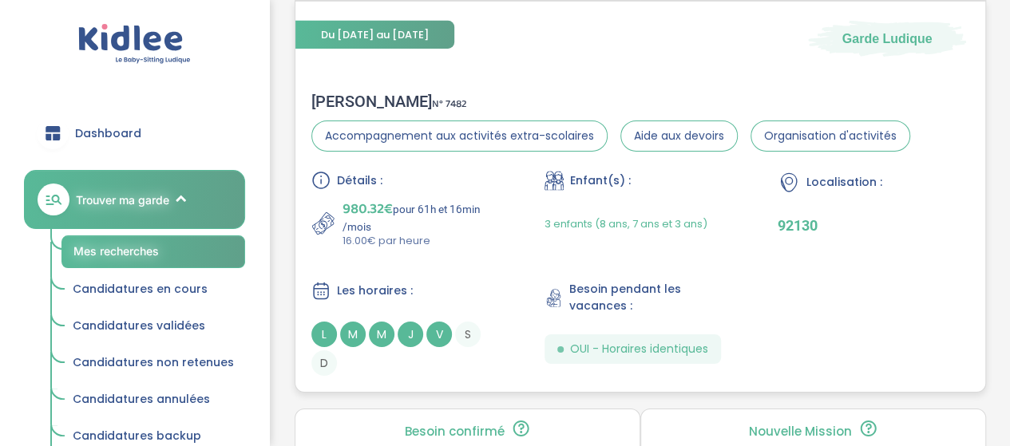
click at [331, 101] on div "Katia P . N° 7482" at bounding box center [610, 101] width 599 height 19
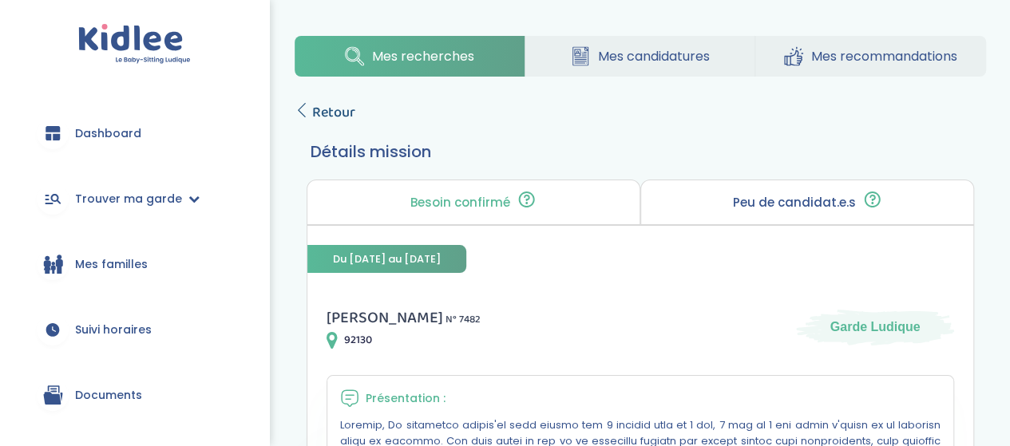
click at [324, 105] on span "Retour" at bounding box center [333, 112] width 43 height 22
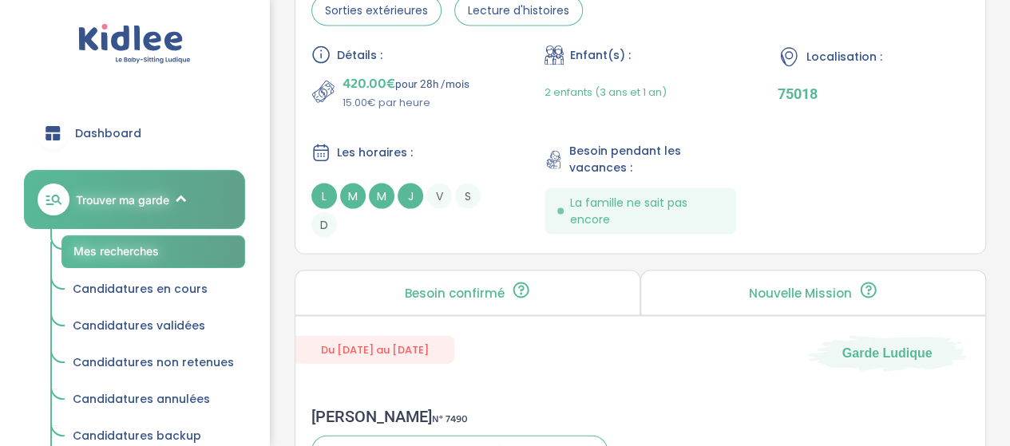
scroll to position [4983, 0]
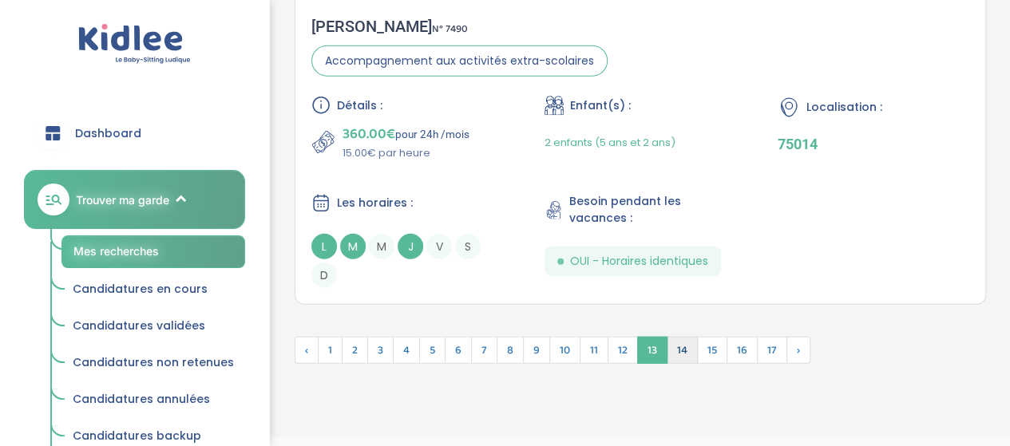
click at [681, 348] on span "14" at bounding box center [682, 350] width 31 height 27
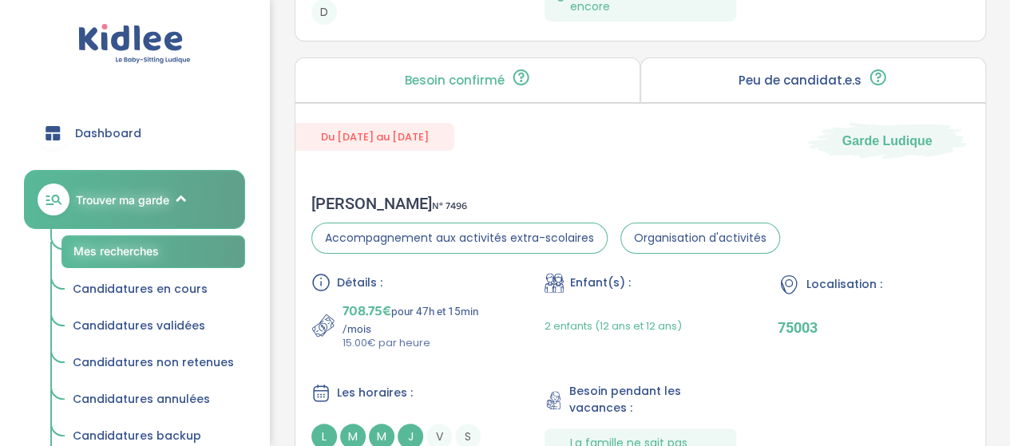
scroll to position [3061, 0]
click at [346, 195] on div "Nathalie G . N° 7496" at bounding box center [545, 204] width 469 height 19
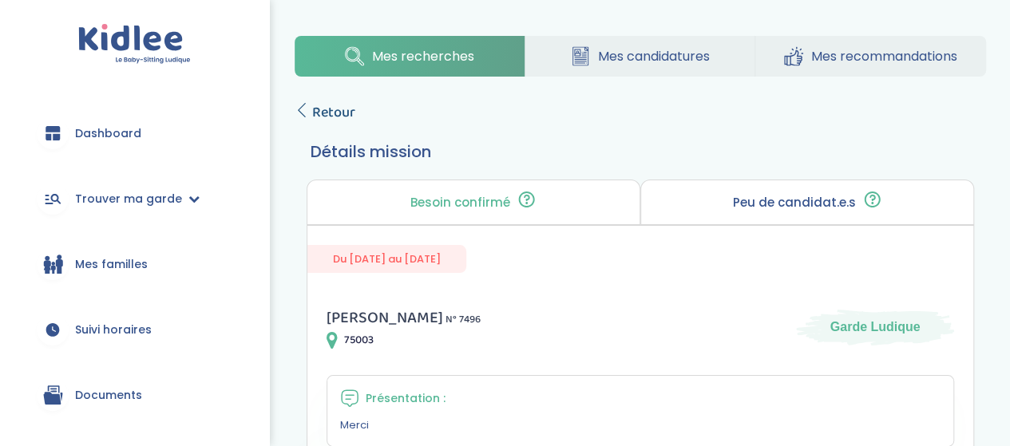
click at [318, 109] on span "Retour" at bounding box center [333, 112] width 43 height 22
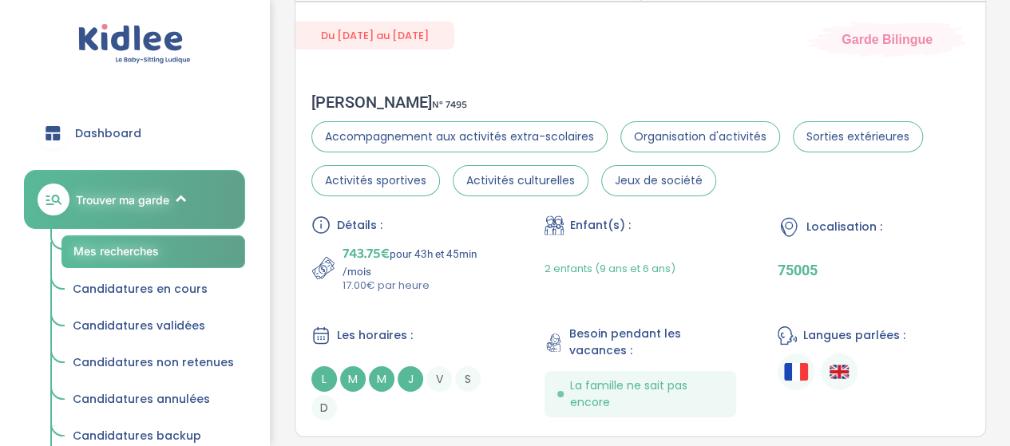
scroll to position [2275, 0]
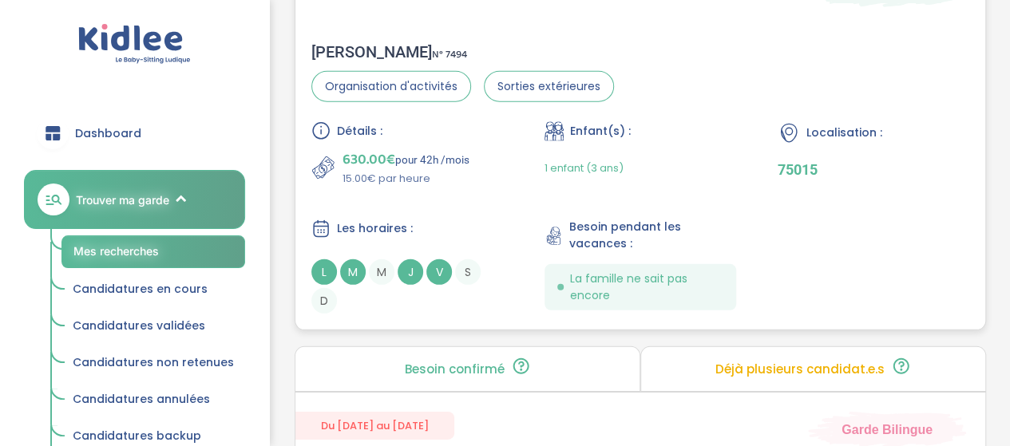
click at [353, 128] on span "Détails :" at bounding box center [360, 131] width 46 height 17
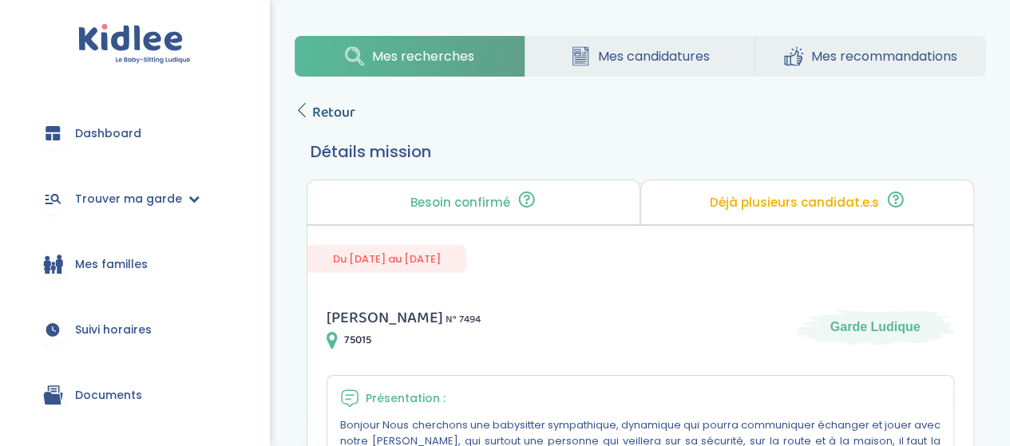
click at [329, 106] on span "Retour" at bounding box center [333, 112] width 43 height 22
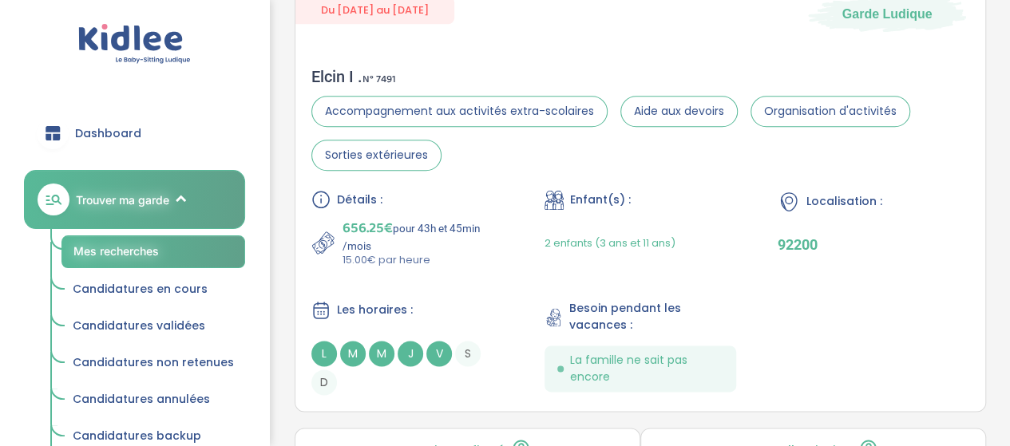
scroll to position [425, 0]
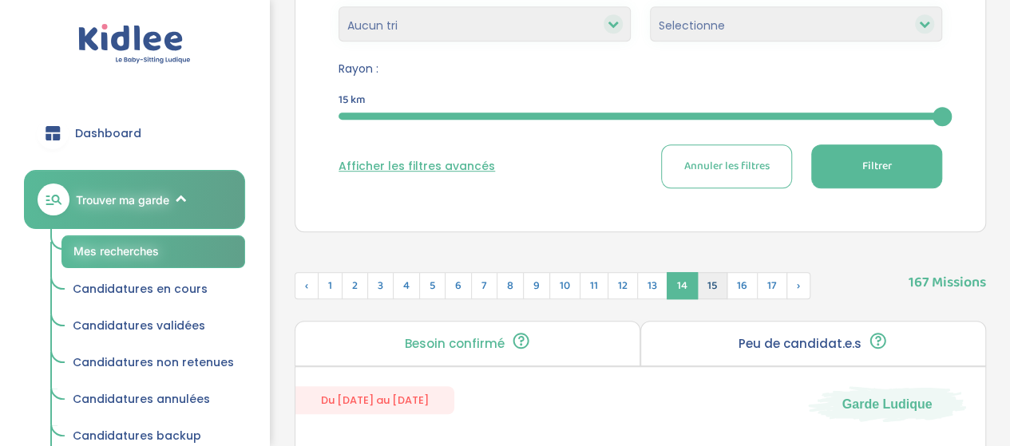
click at [701, 286] on span "15" at bounding box center [712, 285] width 30 height 27
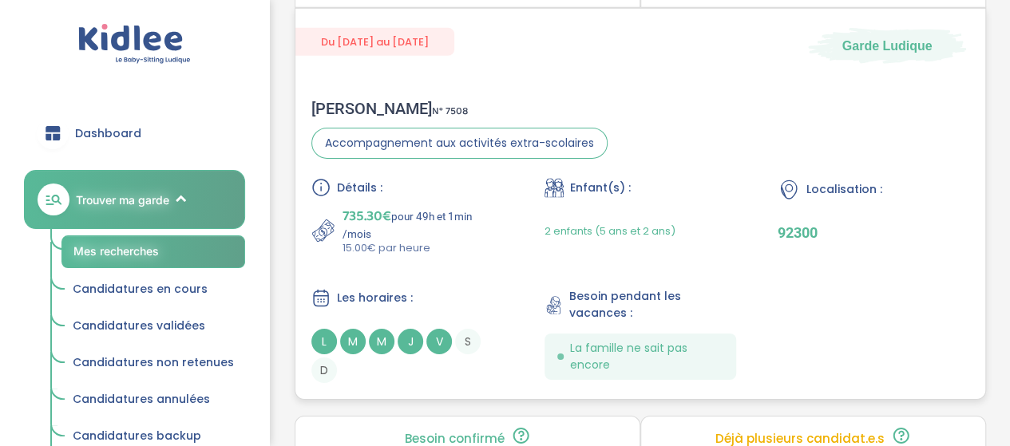
scroll to position [2570, 0]
click at [375, 103] on div "Marguerite W . N° 7508" at bounding box center [459, 109] width 296 height 19
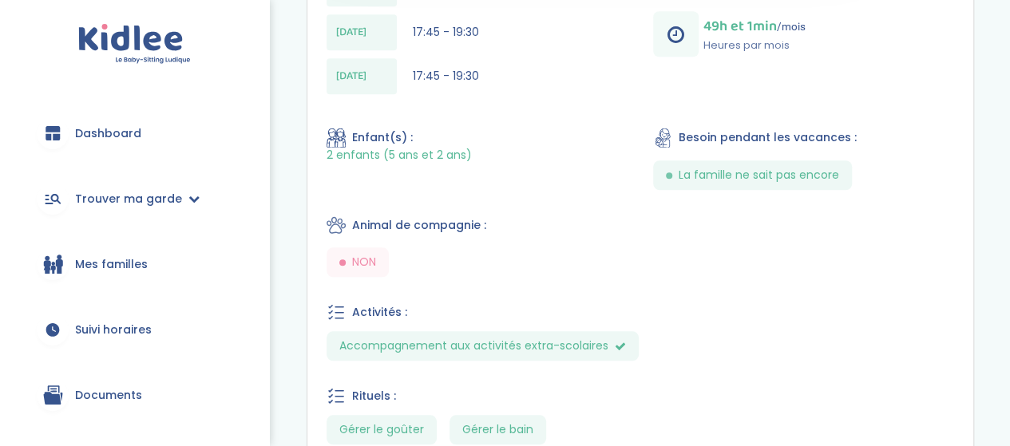
scroll to position [937, 0]
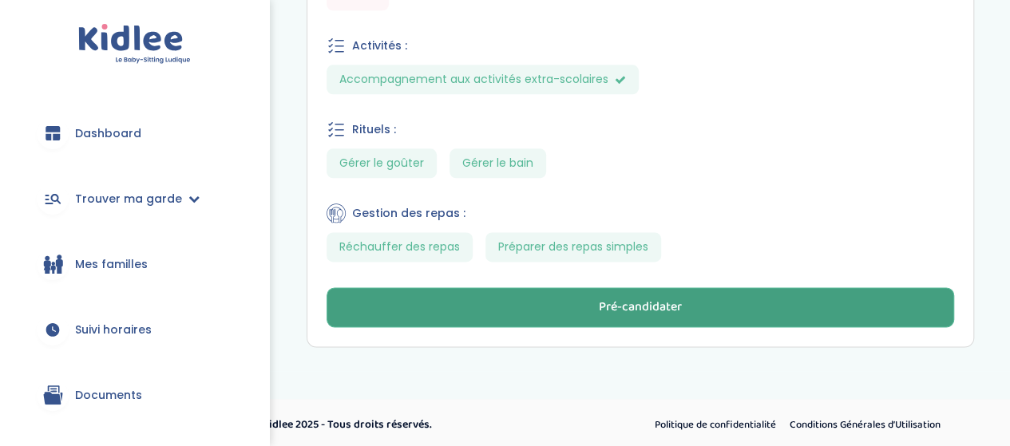
click at [722, 314] on button "Pré-candidater" at bounding box center [639, 307] width 627 height 40
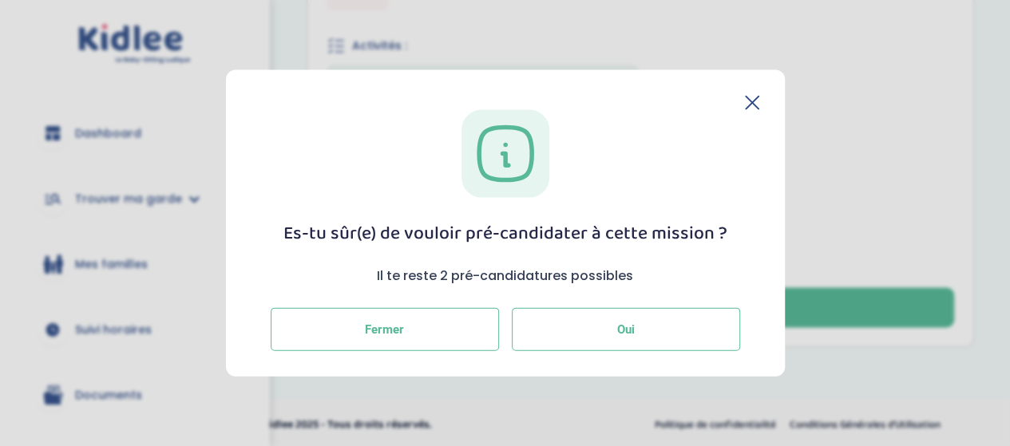
click at [594, 319] on button "Oui" at bounding box center [626, 329] width 228 height 43
